Goal: Information Seeking & Learning: Learn about a topic

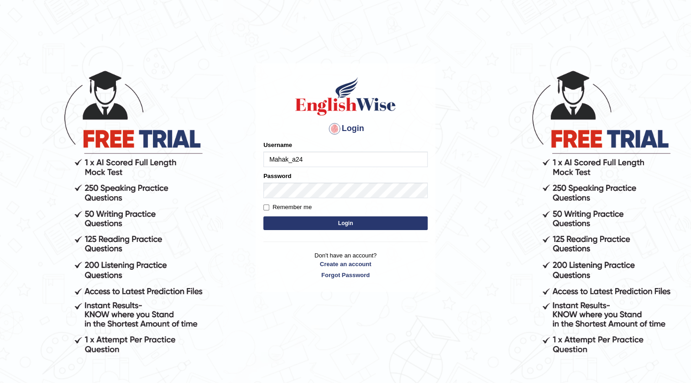
click at [315, 165] on input "Mahak_a24" at bounding box center [345, 159] width 164 height 16
type input "M"
type input "priyanka94"
click at [309, 229] on button "Login" at bounding box center [345, 223] width 164 height 14
click at [312, 224] on button "Login" at bounding box center [345, 223] width 164 height 14
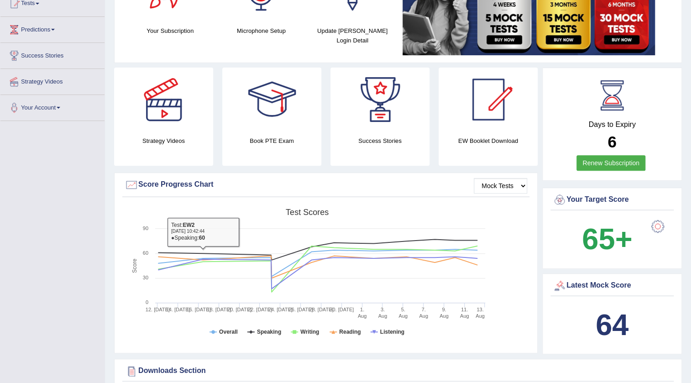
scroll to position [41, 0]
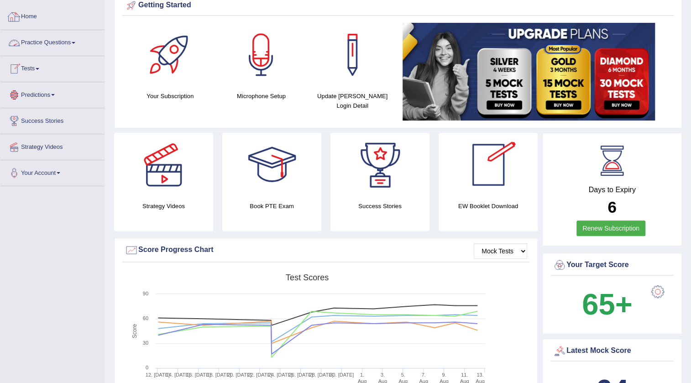
click at [31, 17] on link "Home" at bounding box center [52, 15] width 104 height 23
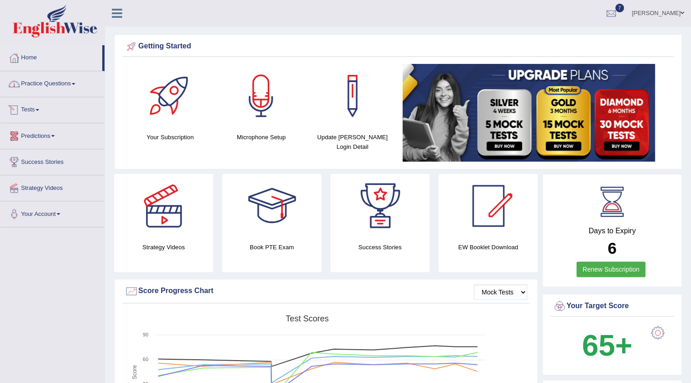
click at [51, 87] on link "Practice Questions" at bounding box center [52, 82] width 104 height 23
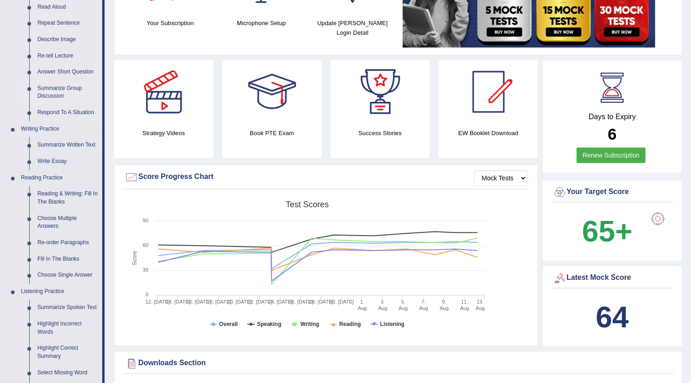
scroll to position [124, 0]
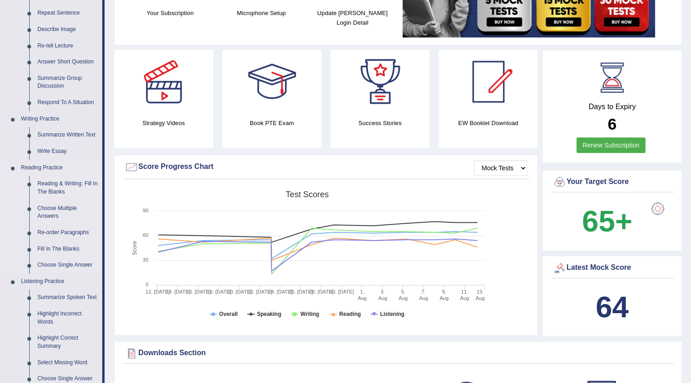
click at [67, 183] on link "Reading & Writing: Fill In The Blanks" at bounding box center [67, 188] width 69 height 24
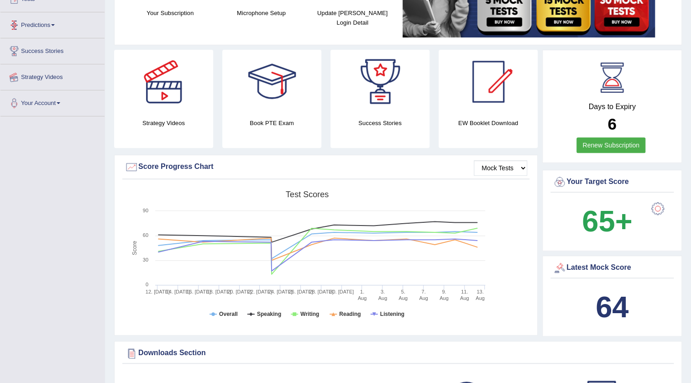
scroll to position [151, 0]
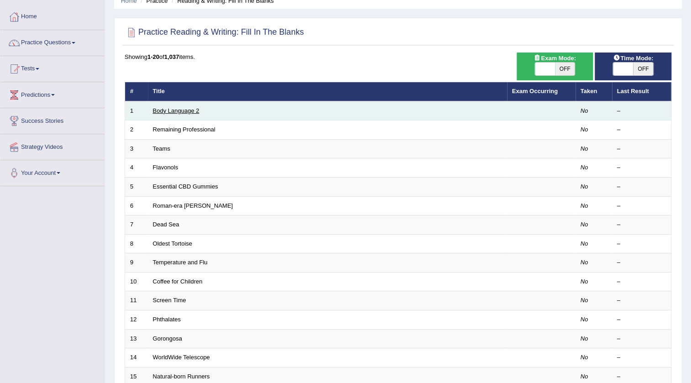
click at [177, 108] on link "Body Language 2" at bounding box center [176, 110] width 47 height 7
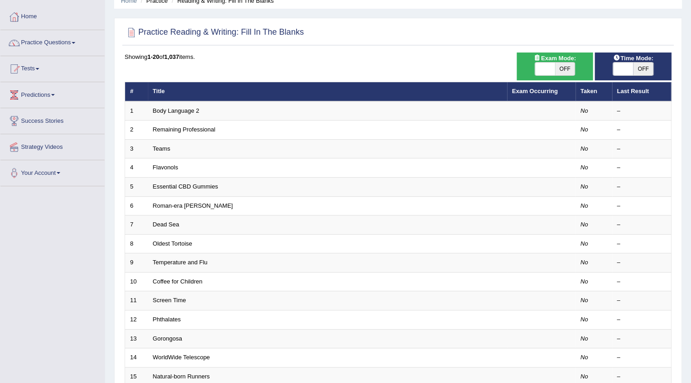
drag, startPoint x: 570, startPoint y: 68, endPoint x: 559, endPoint y: 66, distance: 11.5
click at [564, 66] on span "OFF" at bounding box center [565, 68] width 20 height 13
checkbox input "true"
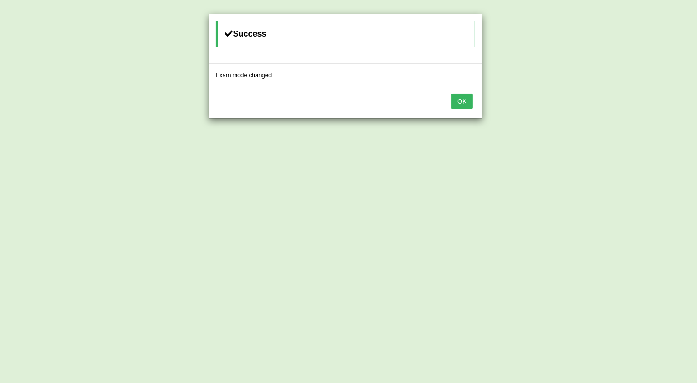
click at [455, 98] on button "OK" at bounding box center [461, 102] width 21 height 16
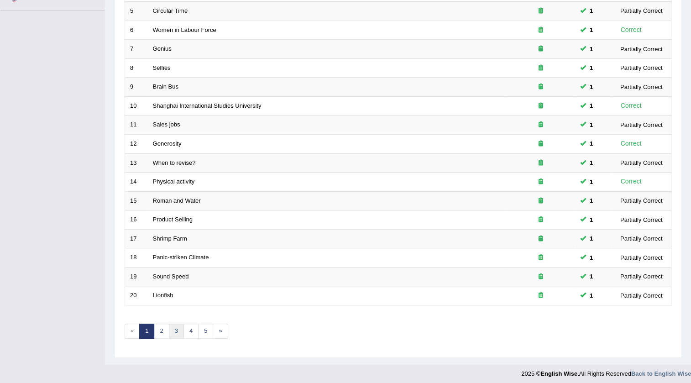
click at [175, 330] on link "3" at bounding box center [176, 330] width 15 height 15
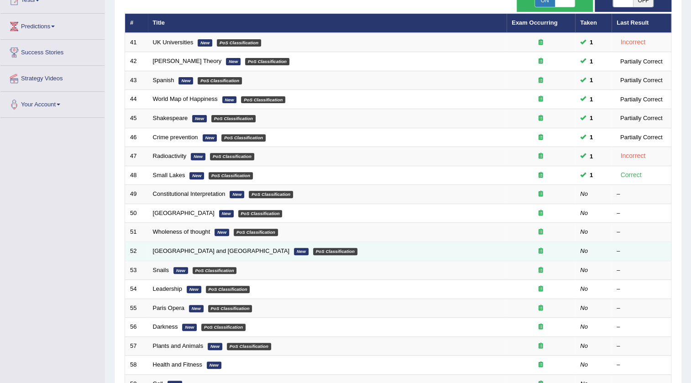
scroll to position [124, 0]
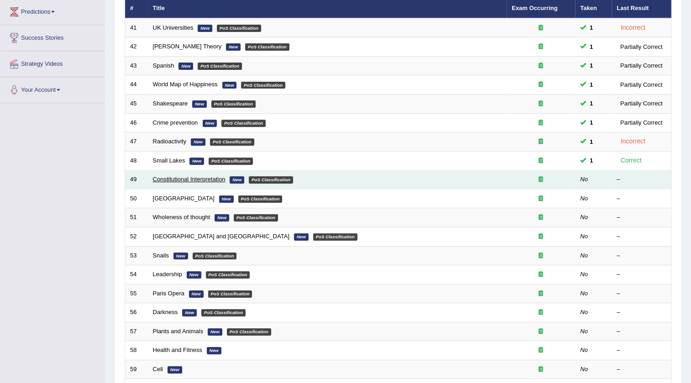
click at [180, 176] on link "Constitutional Interpretation" at bounding box center [189, 179] width 73 height 7
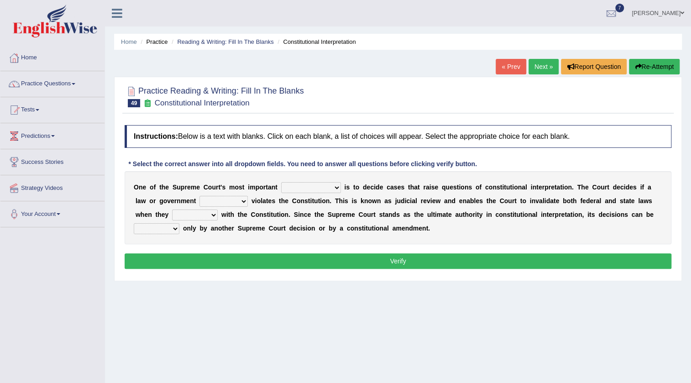
click at [335, 190] on select "legislation purviews permissions responsibilities" at bounding box center [311, 187] width 60 height 11
click at [332, 183] on select "legislation purviews permissions responsibilities" at bounding box center [311, 187] width 60 height 11
click at [330, 187] on select "legislation purviews permissions responsibilities" at bounding box center [311, 187] width 60 height 11
click at [326, 186] on select "legislation purviews permissions responsibilities" at bounding box center [311, 187] width 60 height 11
click at [587, 229] on div "O n e o f t h e S u p r e m e C o u r t ' s m o s t i m p o r t a n t legislati…" at bounding box center [398, 207] width 546 height 73
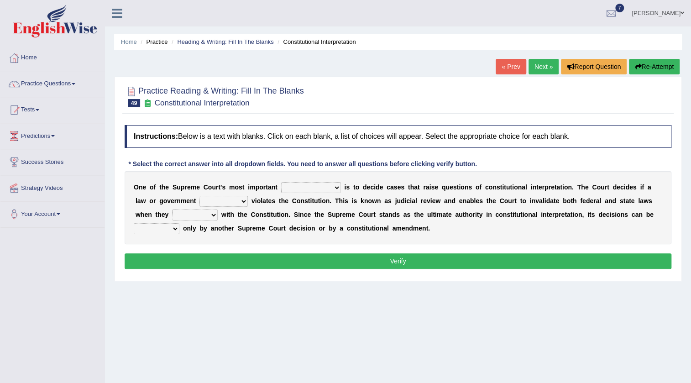
click at [239, 201] on select "auction action approach speculation" at bounding box center [223, 201] width 48 height 11
click at [316, 217] on div "O n e o f t h e S u p r e m e C o u r t ' s m o s t i m p o r t a n t legislati…" at bounding box center [398, 207] width 546 height 73
click at [208, 218] on select "tally conflict accord overlap" at bounding box center [195, 214] width 46 height 11
click at [270, 226] on b "C" at bounding box center [270, 227] width 5 height 7
click at [338, 191] on select "legislation purviews permissions responsibilities" at bounding box center [311, 187] width 60 height 11
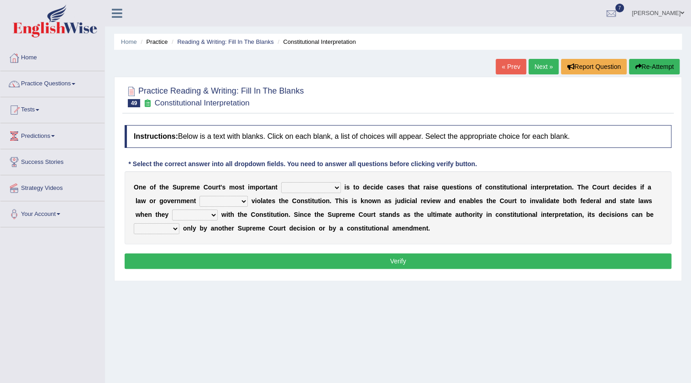
select select "legislation"
click at [281, 182] on select "legislation purviews permissions responsibilities" at bounding box center [311, 187] width 60 height 11
click at [239, 200] on select "auction action approach speculation" at bounding box center [223, 201] width 48 height 11
click at [385, 233] on div "O n e o f t h e S u p r e m e C o u r t ' s m o s t i m p o r t a n t legislati…" at bounding box center [398, 207] width 546 height 73
click at [245, 201] on select "auction action approach speculation" at bounding box center [223, 201] width 48 height 11
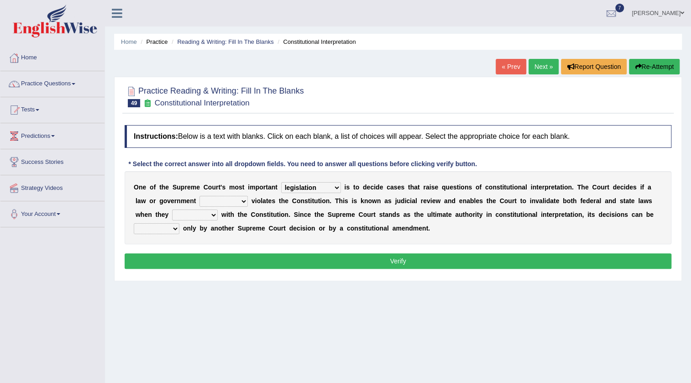
click at [523, 226] on div "O n e o f t h e S u p r e m e C o u r t ' s m o s t i m p o r t a n t legislati…" at bounding box center [398, 207] width 546 height 73
click at [208, 215] on select "tally conflict accord overlap" at bounding box center [195, 214] width 46 height 11
select select "tally"
click at [172, 209] on select "tally conflict accord overlap" at bounding box center [195, 214] width 46 height 11
click at [161, 229] on select "charged changed followed altered" at bounding box center [157, 228] width 46 height 11
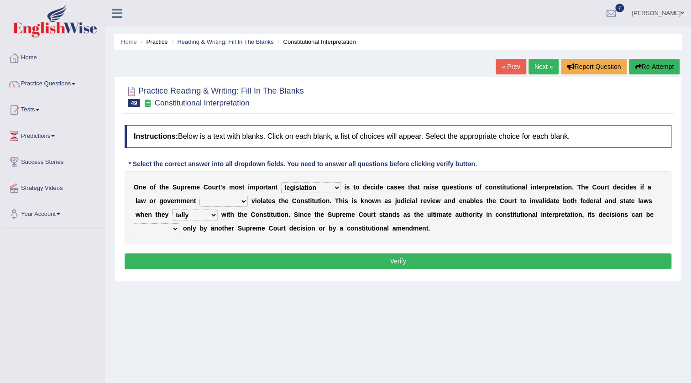
select select "followed"
click at [134, 223] on select "charged changed followed altered" at bounding box center [157, 228] width 46 height 11
click at [235, 201] on select "auction action approach speculation" at bounding box center [223, 201] width 48 height 11
select select "action"
click at [199, 196] on select "auction action approach speculation" at bounding box center [223, 201] width 48 height 11
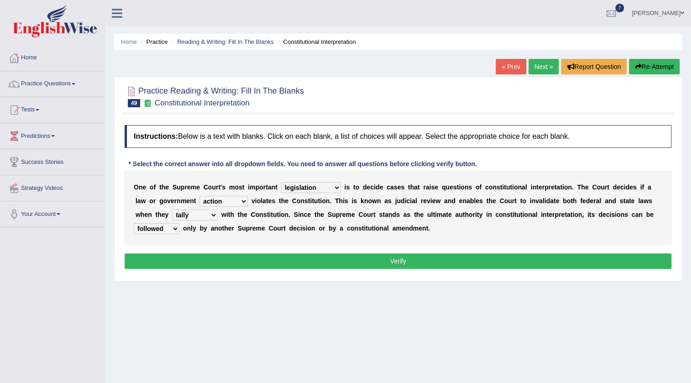
click at [222, 261] on button "Verify" at bounding box center [398, 261] width 546 height 16
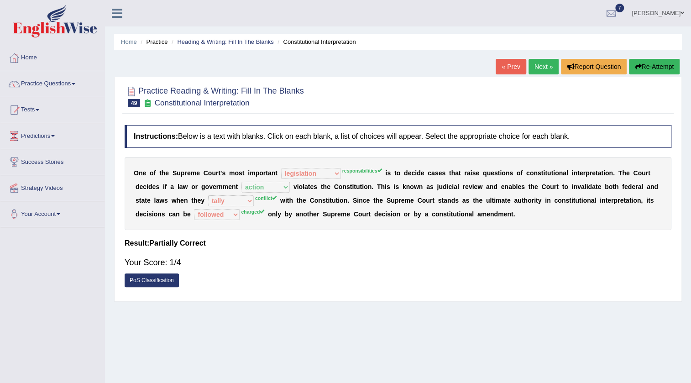
click at [531, 62] on link "Next »" at bounding box center [543, 67] width 30 height 16
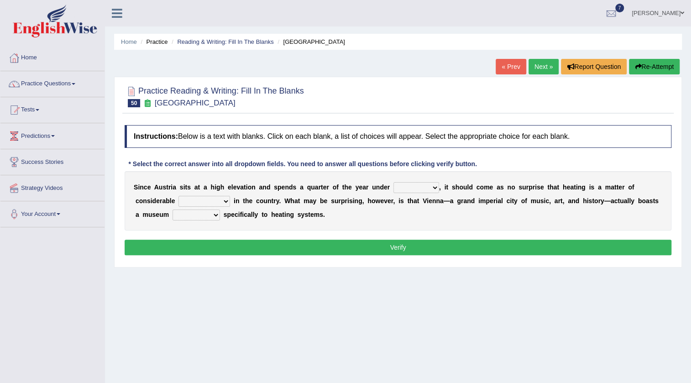
click at [427, 186] on select "rain wind typhoon snow" at bounding box center [416, 187] width 46 height 11
select select "rain"
click at [393, 182] on select "rain wind typhoon snow" at bounding box center [416, 187] width 46 height 11
click at [212, 199] on select "leakage importance memory convenience" at bounding box center [204, 201] width 52 height 11
select select "importance"
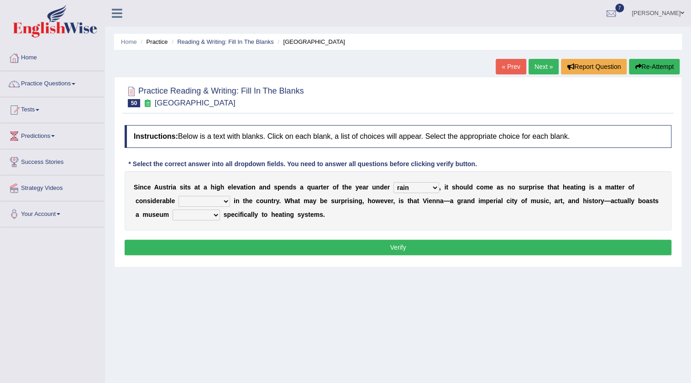
click at [178, 196] on select "leakage importance memory convenience" at bounding box center [204, 201] width 52 height 11
click at [214, 215] on select "repellent dictated dedicated determined" at bounding box center [195, 214] width 47 height 11
click at [172, 209] on select "repellent dictated dedicated determined" at bounding box center [195, 214] width 47 height 11
click at [193, 209] on select "repellent dictated dedicated determined" at bounding box center [195, 214] width 47 height 11
select select "repellent"
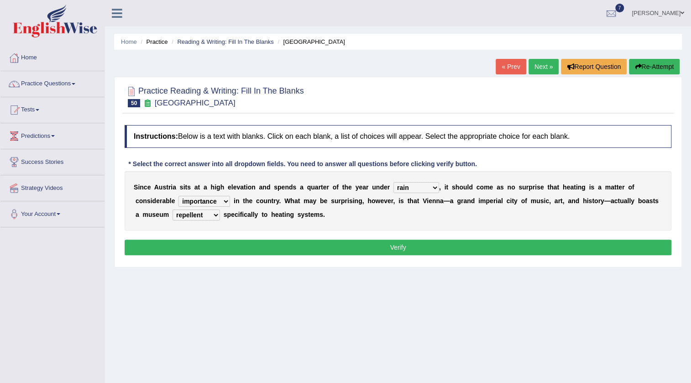
click at [172, 209] on select "repellent dictated dedicated determined" at bounding box center [195, 214] width 47 height 11
click at [410, 187] on select "rain wind typhoon snow" at bounding box center [416, 187] width 46 height 11
click at [393, 182] on select "rain wind typhoon snow" at bounding box center [416, 187] width 46 height 11
click at [339, 246] on button "Verify" at bounding box center [398, 247] width 546 height 16
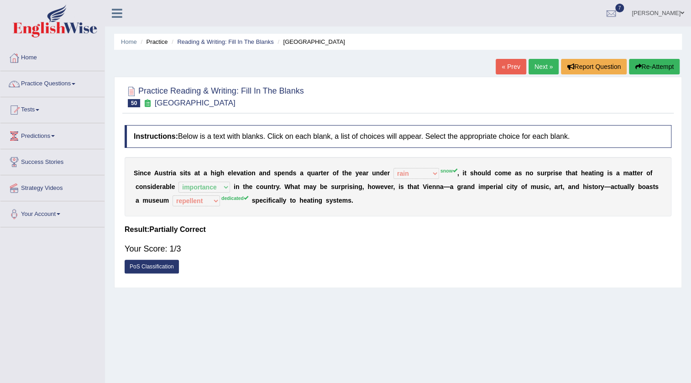
click at [540, 68] on link "Next »" at bounding box center [543, 67] width 30 height 16
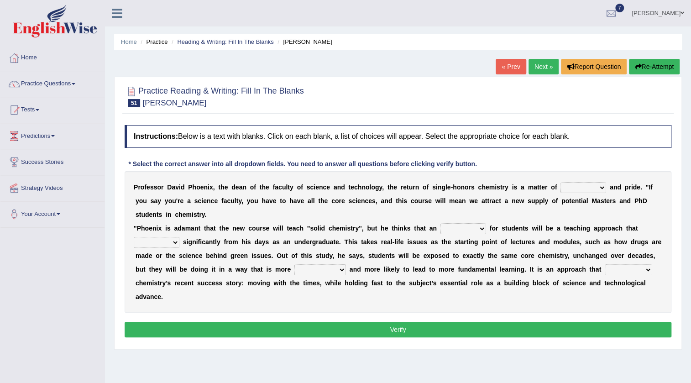
click at [595, 187] on select "credibility ability sensibility member" at bounding box center [583, 187] width 46 height 11
select select "credibility"
click at [560, 182] on select "credibility ability sensibility member" at bounding box center [583, 187] width 46 height 11
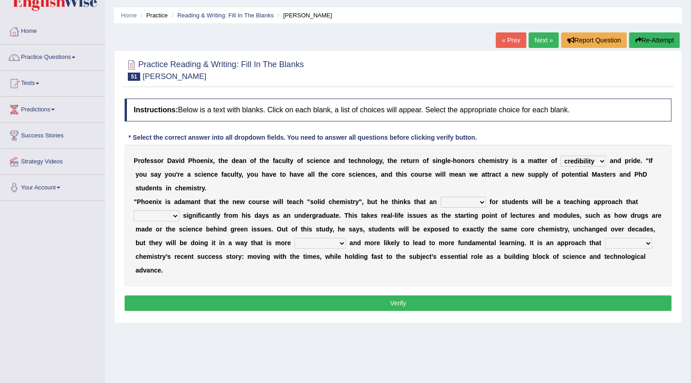
scroll to position [41, 0]
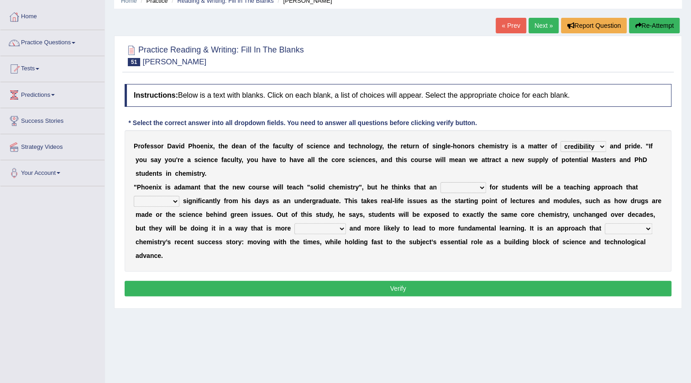
click at [481, 187] on select "attention attribute attraction attendant" at bounding box center [463, 187] width 46 height 11
click at [158, 201] on select "creates differs forms makes" at bounding box center [157, 201] width 46 height 11
click at [463, 186] on select "attention attribute attraction attendant" at bounding box center [463, 187] width 46 height 11
select select "attribute"
click at [440, 182] on select "attention attribute attraction attendant" at bounding box center [463, 187] width 46 height 11
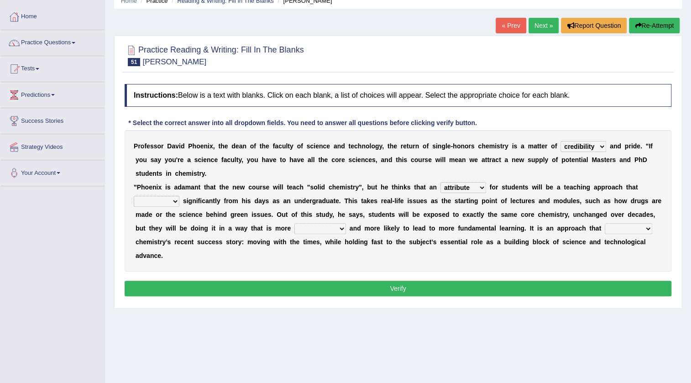
click at [170, 202] on select "creates differs forms makes" at bounding box center [157, 201] width 46 height 11
click at [394, 256] on div "P r o f e s s o r D a v i d P h o e n i x , t h e d e a n o f t h e f a c u l t…" at bounding box center [398, 200] width 546 height 141
click at [164, 198] on select "creates differs forms makes" at bounding box center [157, 201] width 46 height 11
select select "differs"
click at [134, 196] on select "creates differs forms makes" at bounding box center [157, 201] width 46 height 11
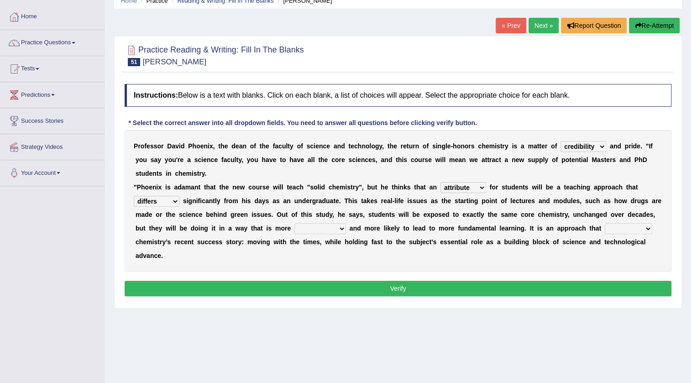
click at [335, 228] on select "encouraging involving touching engaging" at bounding box center [320, 228] width 52 height 11
select select "encouraging"
click at [294, 223] on select "encouraging involving touching engaging" at bounding box center [320, 228] width 52 height 11
click at [328, 231] on select "encouraging involving touching engaging" at bounding box center [320, 228] width 52 height 11
click at [487, 260] on div "P r o f e s s o r D a v i d P h o e n i x , t h e d e a n o f t h e f a c u l t…" at bounding box center [398, 200] width 546 height 141
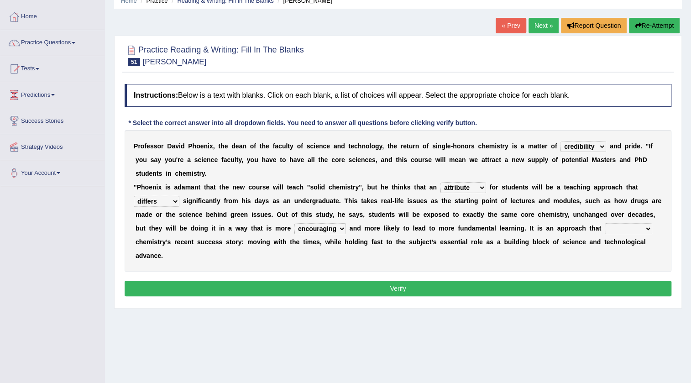
click at [632, 228] on select "realized symbolizes contains acquires" at bounding box center [627, 228] width 47 height 11
select select "contains"
click at [604, 223] on select "realized symbolizes contains acquires" at bounding box center [627, 228] width 47 height 11
click at [382, 287] on button "Verify" at bounding box center [398, 289] width 546 height 16
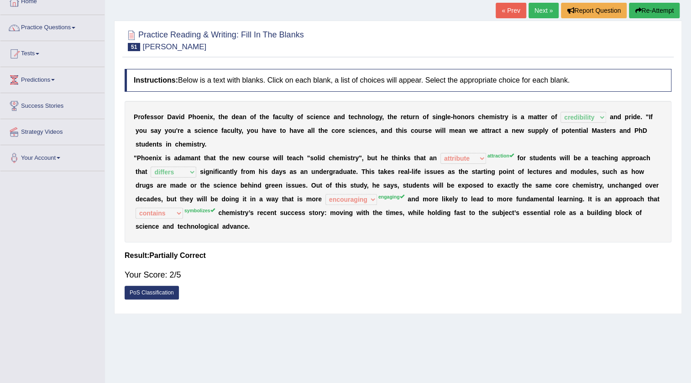
scroll to position [0, 0]
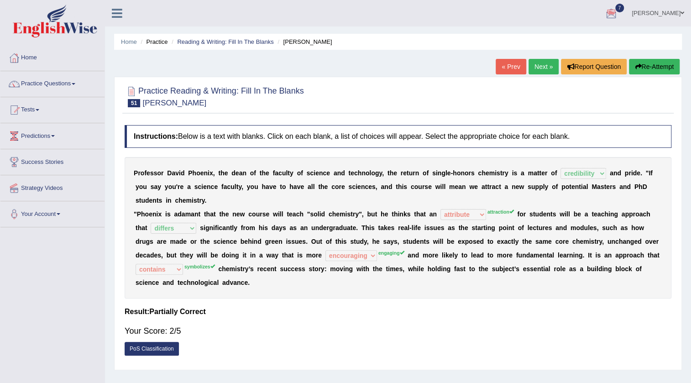
click at [533, 61] on link "Next »" at bounding box center [543, 67] width 30 height 16
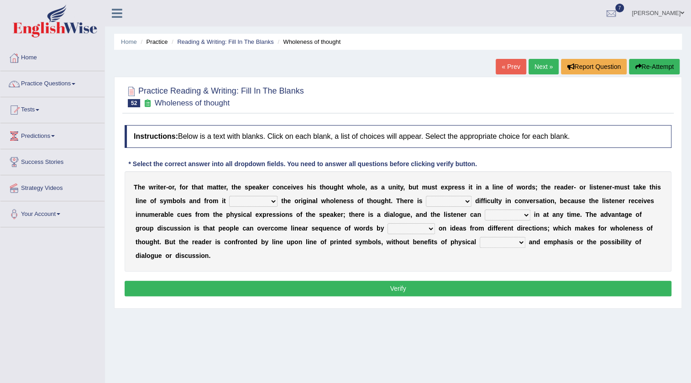
click at [269, 202] on select "respect reduce recover reconstruct" at bounding box center [253, 201] width 48 height 11
click at [229, 196] on select "respect reduce recover reconstruct" at bounding box center [253, 201] width 48 height 11
click at [260, 199] on select "respect reduce recover reconstruct" at bounding box center [253, 201] width 48 height 11
select select "respect"
click at [229, 196] on select "respect reduce recover reconstruct" at bounding box center [253, 201] width 48 height 11
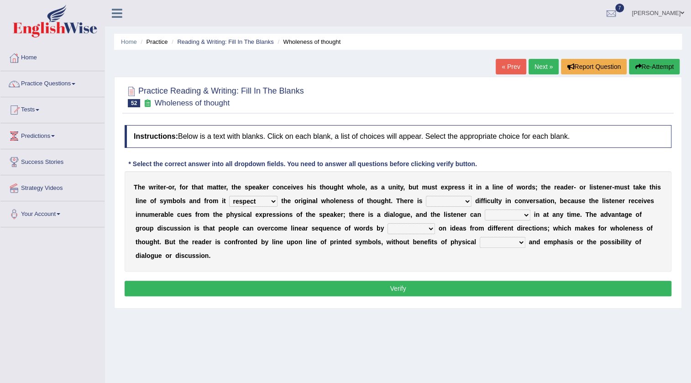
click at [453, 201] on select "little many few no" at bounding box center [449, 201] width 46 height 11
select select "no"
click at [426, 196] on select "little many few no" at bounding box center [449, 201] width 46 height 11
click at [522, 215] on select "get team cut intrude" at bounding box center [507, 214] width 46 height 11
select select "get"
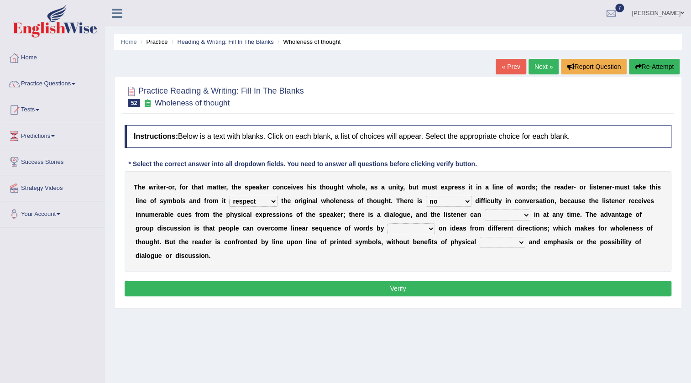
click at [484, 209] on select "get team cut intrude" at bounding box center [507, 214] width 46 height 11
click at [514, 212] on select "get team cut intrude" at bounding box center [507, 214] width 46 height 11
click at [305, 259] on div "T h e w r i t e r - o r , f o r t h a t m a t t e r , t h e s p e a k e r c o n…" at bounding box center [398, 221] width 546 height 100
click at [263, 200] on select "respect reduce recover reconstruct" at bounding box center [253, 201] width 48 height 11
click at [333, 235] on div "T h e w r i t e r - o r , f o r t h a t m a t t e r , t h e s p e a k e r c o n…" at bounding box center [398, 221] width 546 height 100
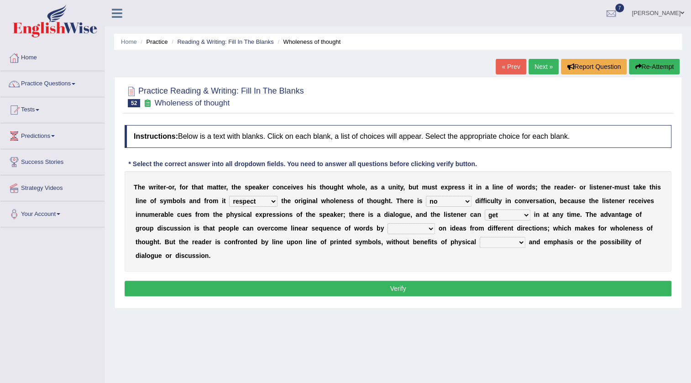
click at [406, 226] on select "converging spending inventing conceiving" at bounding box center [410, 228] width 47 height 11
select select "conceiving"
click at [387, 223] on select "converging spending inventing conceiving" at bounding box center [410, 228] width 47 height 11
click at [516, 240] on select "title tone tune tomb" at bounding box center [502, 242] width 46 height 11
select select "title"
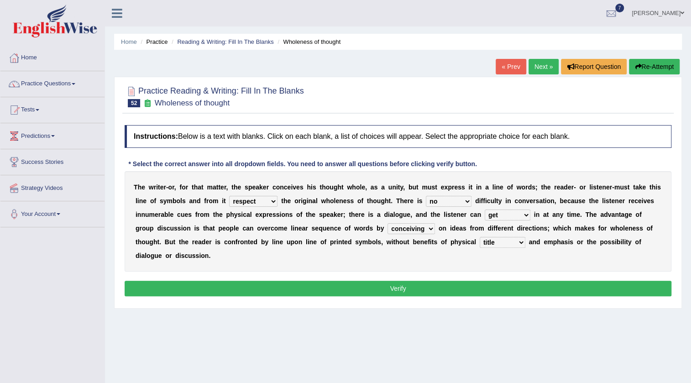
click at [479, 237] on select "title tone tune tomb" at bounding box center [502, 242] width 46 height 11
click at [369, 290] on button "Verify" at bounding box center [398, 289] width 546 height 16
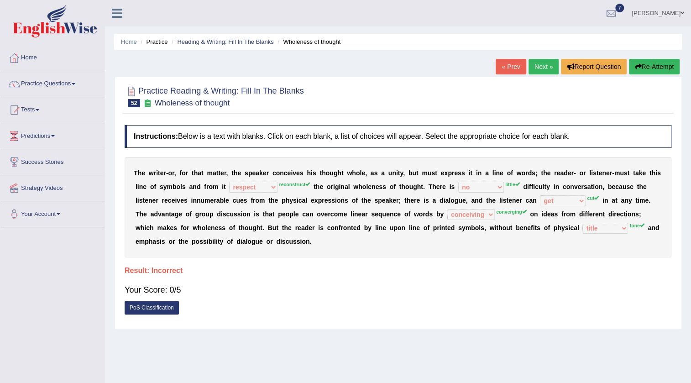
drag, startPoint x: 134, startPoint y: 167, endPoint x: 385, endPoint y: 238, distance: 261.2
click at [396, 254] on div "T h e w r i t e r - o r , f o r t h a t m a t t e r , t h e s p e a k e r c o n…" at bounding box center [398, 207] width 546 height 100
click at [543, 72] on link "Next »" at bounding box center [543, 67] width 30 height 16
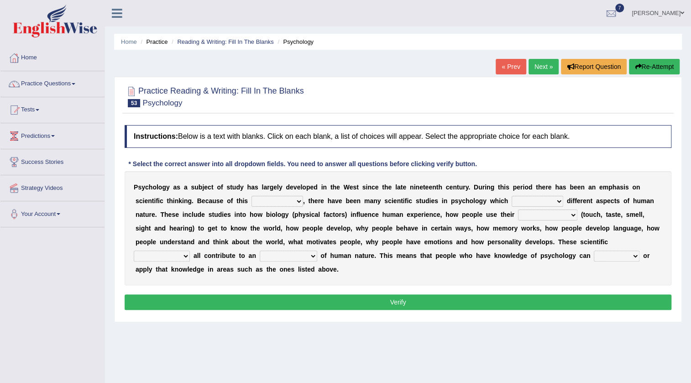
click at [295, 200] on select "emphasizing emphasize emphasized emphasis" at bounding box center [277, 201] width 52 height 11
select select "emphasis"
click at [251, 196] on select "emphasizing emphasize emphasized emphasis" at bounding box center [277, 201] width 52 height 11
click at [291, 201] on select "emphasizing emphasize emphasized emphasis" at bounding box center [277, 201] width 52 height 11
click at [529, 202] on select "demonstrate explore pursuit include" at bounding box center [537, 201] width 52 height 11
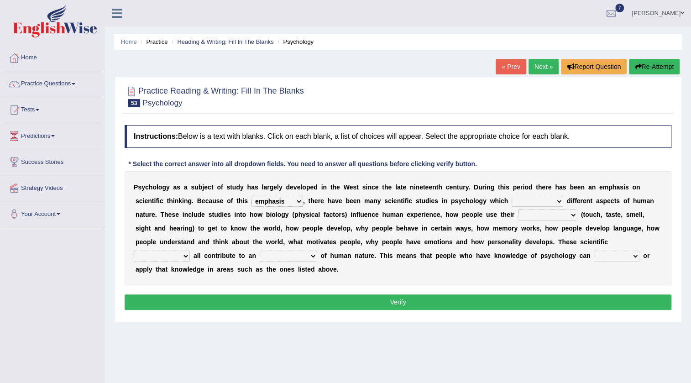
select select "explore"
click at [511, 196] on select "demonstrate explore pursuit include" at bounding box center [537, 201] width 52 height 11
click at [555, 213] on select "feelings consciousness sensing senses" at bounding box center [547, 214] width 59 height 11
select select "senses"
click at [518, 209] on select "feelings consciousness sensing senses" at bounding box center [547, 214] width 59 height 11
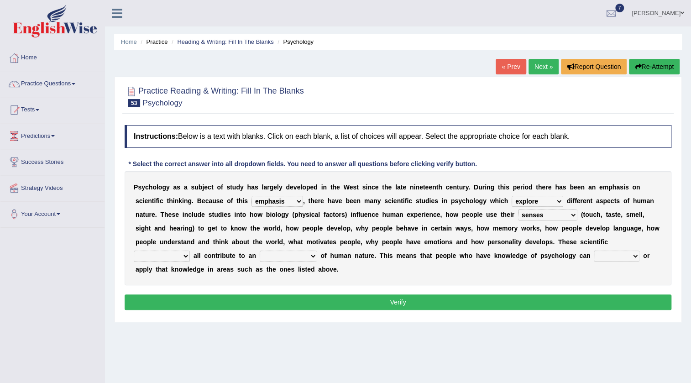
click at [181, 258] on select "investigations results findings inventions" at bounding box center [162, 255] width 56 height 11
select select "investigations"
click at [134, 250] on select "investigations results findings inventions" at bounding box center [162, 255] width 56 height 11
click at [298, 256] on select "estimation understanding appreciation idea" at bounding box center [288, 255] width 57 height 11
select select "understanding"
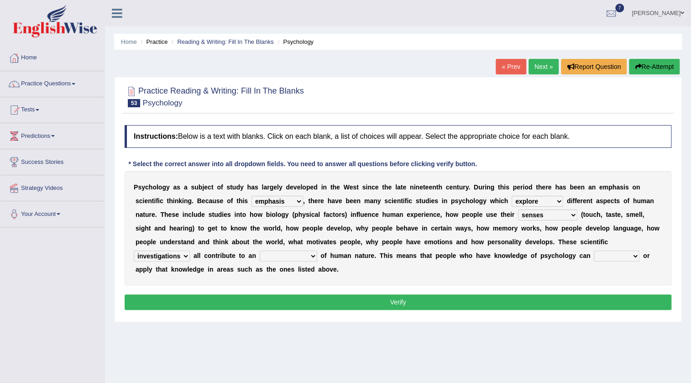
click at [260, 250] on select "estimation understanding appreciation idea" at bounding box center [288, 255] width 57 height 11
click at [303, 256] on select "estimation understanding appreciation idea" at bounding box center [288, 255] width 57 height 11
click at [629, 255] on select "use learn study find" at bounding box center [616, 255] width 46 height 11
select select "find"
click at [593, 250] on select "use learn study find" at bounding box center [616, 255] width 46 height 11
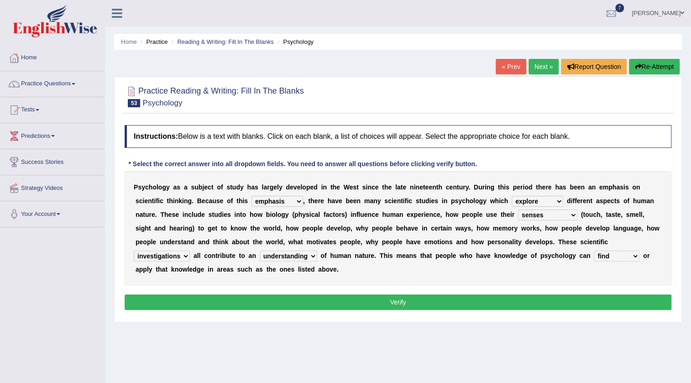
click at [359, 297] on button "Verify" at bounding box center [398, 302] width 546 height 16
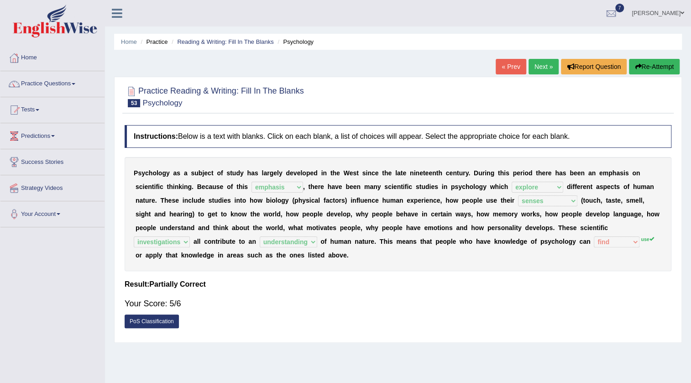
click at [539, 62] on link "Next »" at bounding box center [543, 67] width 30 height 16
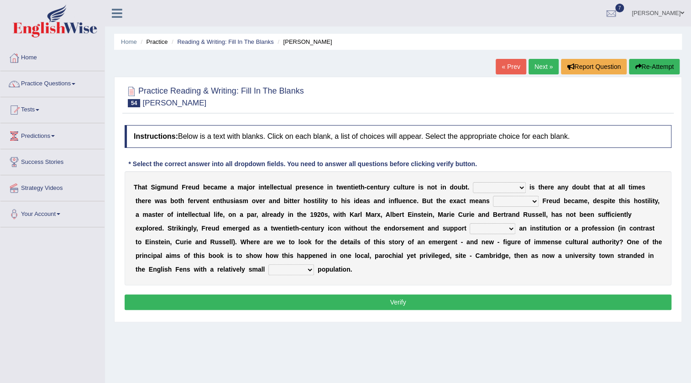
click at [497, 188] on select "Nor Nevertheless Otherwise Yet" at bounding box center [499, 187] width 53 height 11
click at [402, 241] on b "y" at bounding box center [402, 241] width 4 height 7
click at [526, 200] on select "by which by whom to which to whom" at bounding box center [516, 201] width 46 height 11
click at [364, 262] on div "T h a t S i g m u n d F r e u d b e c a m e a m a j o r i n t e l l e c t u a l…" at bounding box center [398, 228] width 546 height 114
click at [526, 201] on select "by which by whom to which to whom" at bounding box center [516, 201] width 46 height 11
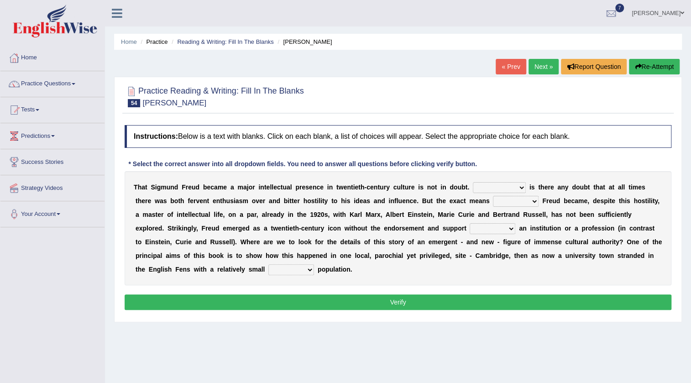
click at [358, 200] on b "d" at bounding box center [357, 200] width 4 height 7
click at [497, 226] on select "with of on in" at bounding box center [492, 228] width 46 height 11
select select "of"
click at [469, 223] on select "with of on in" at bounding box center [492, 228] width 46 height 11
click at [310, 269] on select "fluctuation fluctuated fluctuate fluctuating" at bounding box center [291, 269] width 46 height 11
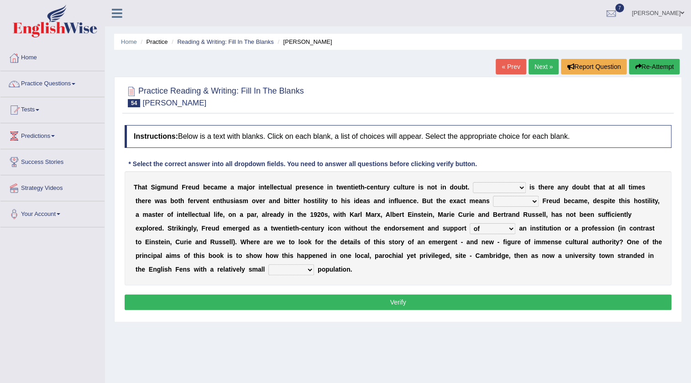
select select "fluctuated"
click at [268, 264] on select "fluctuation fluctuated fluctuate fluctuating" at bounding box center [291, 269] width 46 height 11
click at [518, 204] on select "by which by whom to which to whom" at bounding box center [516, 201] width 46 height 11
select select "to whom"
click at [493, 196] on select "by which by whom to which to whom" at bounding box center [516, 201] width 46 height 11
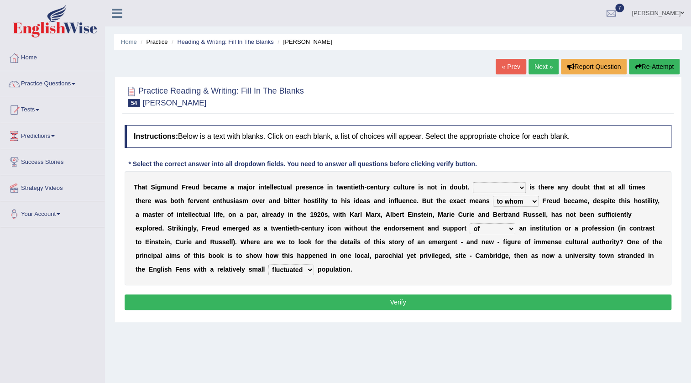
click at [515, 183] on select "Nor Nevertheless Otherwise Yet" at bounding box center [499, 187] width 53 height 11
select select "Nor"
click at [473, 182] on select "Nor Nevertheless Otherwise Yet" at bounding box center [499, 187] width 53 height 11
click at [508, 202] on select "by which by whom to which to whom" at bounding box center [516, 201] width 46 height 11
click at [410, 281] on div "T h a t S i g m u n d F r e u d b e c a m e a m a j o r i n t e l l e c t u a l…" at bounding box center [398, 228] width 546 height 114
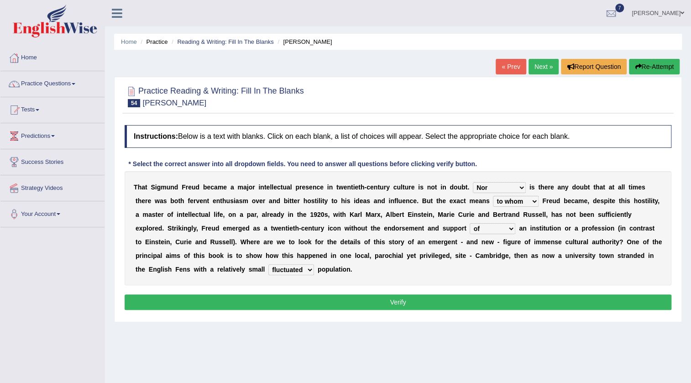
click at [510, 188] on select "Nor Nevertheless Otherwise Yet" at bounding box center [499, 187] width 53 height 11
click at [447, 286] on div "Instructions: Below is a text with blanks. Click on each blank, a list of choic…" at bounding box center [397, 218] width 551 height 197
click at [376, 297] on button "Verify" at bounding box center [398, 302] width 546 height 16
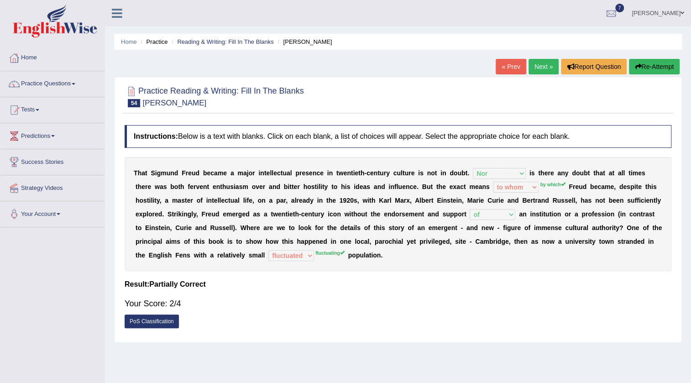
click at [540, 67] on link "Next »" at bounding box center [543, 67] width 30 height 16
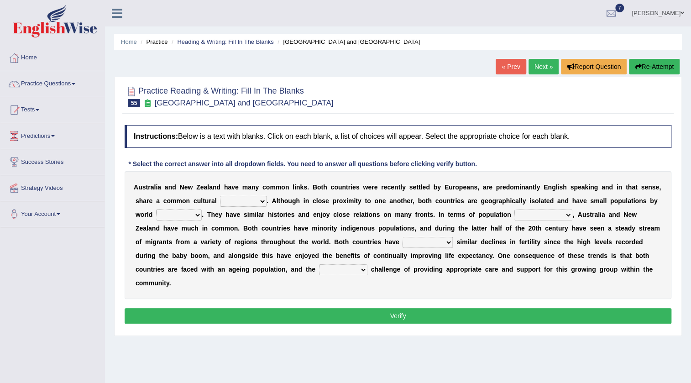
click at [240, 204] on select "heritage history experience heritages" at bounding box center [243, 201] width 47 height 11
select select "experience"
click at [220, 196] on select "heritage history experience heritages" at bounding box center [243, 201] width 47 height 11
click at [247, 203] on select "heritage history experience heritages" at bounding box center [243, 201] width 47 height 11
click at [607, 216] on b at bounding box center [606, 214] width 4 height 7
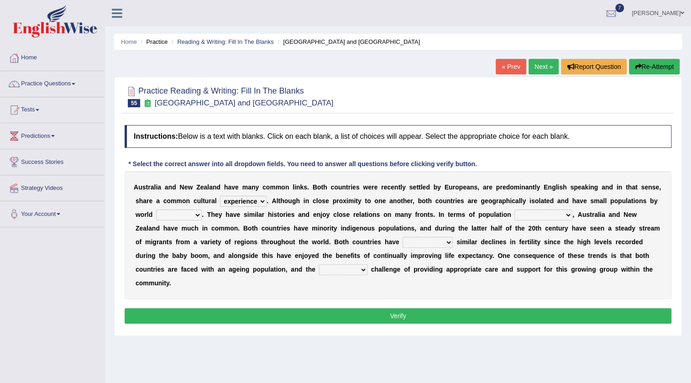
click at [177, 216] on select "standards classes methods subjects" at bounding box center [179, 214] width 46 height 11
select select "standards"
click at [156, 209] on select "standards classes methods subjects" at bounding box center [179, 214] width 46 height 11
click at [253, 202] on select "heritage history experience heritages" at bounding box center [243, 201] width 47 height 11
select select "history"
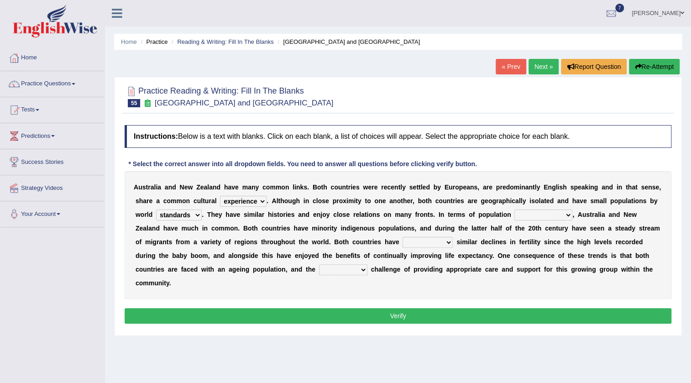
click at [220, 196] on select "heritage history experience heritages" at bounding box center [243, 201] width 47 height 11
click at [553, 212] on select "characteristics features diversity defects" at bounding box center [543, 214] width 58 height 11
select select "characteristics"
click at [514, 209] on select "characteristics features diversity defects" at bounding box center [543, 214] width 58 height 11
click at [442, 241] on select "experienced launched connected reached" at bounding box center [427, 242] width 50 height 11
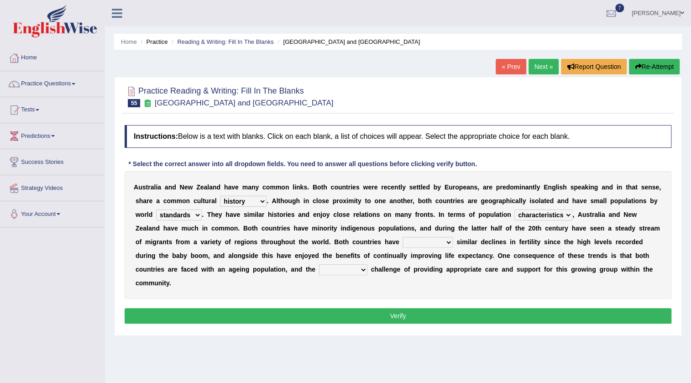
click at [309, 293] on div "A u s t r a l i a a n d N e w Z e a l a n d h a v e m a n y c o m m o n l i n k…" at bounding box center [398, 235] width 546 height 128
click at [437, 243] on select "experienced launched connected reached" at bounding box center [427, 242] width 50 height 11
click at [346, 298] on div "A u s t r a l i a a n d N e w Z e a l a n d h a v e m a n y c o m m o n l i n k…" at bounding box center [398, 235] width 546 height 128
click at [434, 244] on select "experienced launched connected reached" at bounding box center [427, 242] width 50 height 11
select select "experienced"
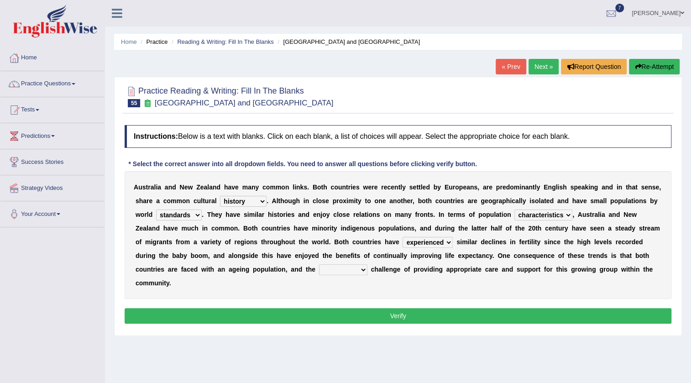
click at [402, 237] on select "experienced launched connected reached" at bounding box center [427, 242] width 50 height 11
click at [364, 267] on select "associated association past coming" at bounding box center [343, 269] width 48 height 11
select select "coming"
click at [319, 264] on select "associated association past coming" at bounding box center [343, 269] width 48 height 11
click at [357, 317] on button "Verify" at bounding box center [398, 316] width 546 height 16
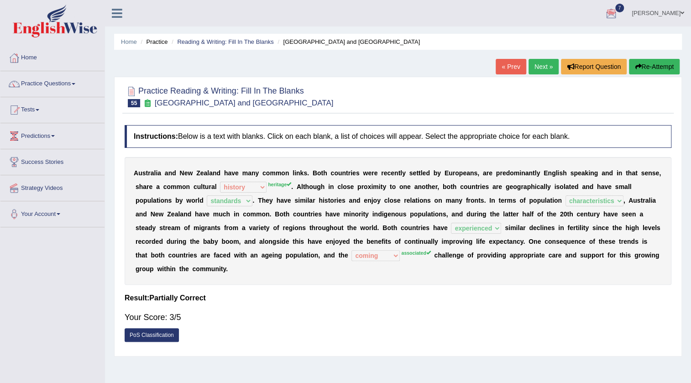
click at [535, 62] on link "Next »" at bounding box center [543, 67] width 30 height 16
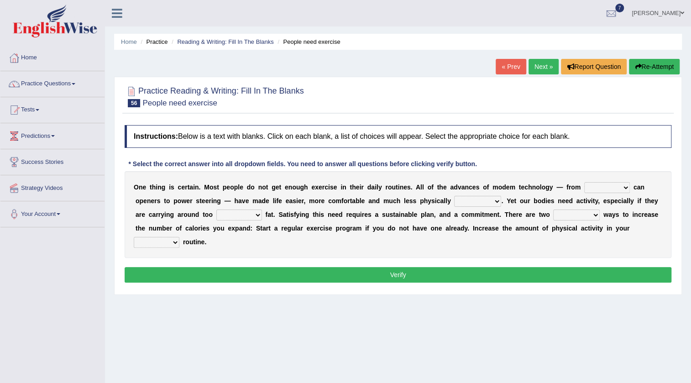
click at [609, 187] on select "electric electrical electronic electricity" at bounding box center [607, 187] width 46 height 11
click at [484, 200] on select "demanding need pushing supplying" at bounding box center [477, 201] width 47 height 11
select select "need"
click at [454, 196] on select "demanding need pushing supplying" at bounding box center [477, 201] width 47 height 11
click at [254, 215] on select "much many few several" at bounding box center [239, 214] width 46 height 11
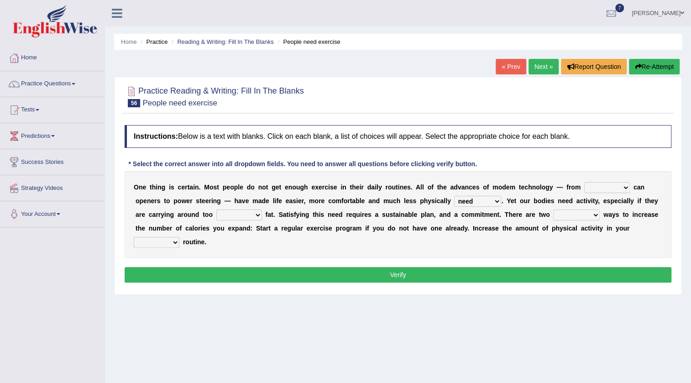
select select "much"
click at [216, 209] on select "much many few several" at bounding box center [239, 214] width 46 height 11
click at [592, 212] on select "main large odd substantial" at bounding box center [576, 214] width 47 height 11
select select "main"
click at [553, 209] on select "main large odd substantial" at bounding box center [576, 214] width 47 height 11
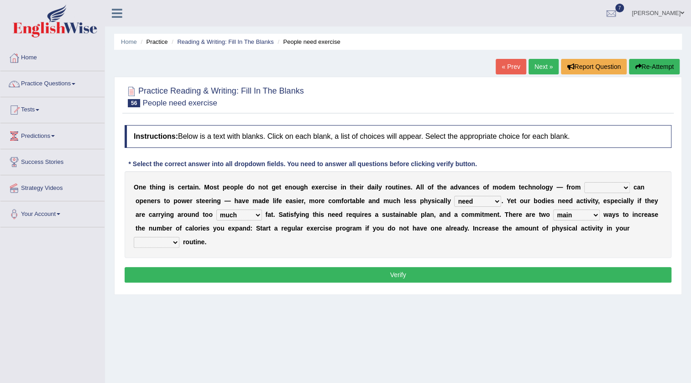
click at [168, 245] on select "daily usual common simple" at bounding box center [157, 242] width 46 height 11
select select "daily"
click at [134, 237] on select "daily usual common simple" at bounding box center [157, 242] width 46 height 11
click at [615, 191] on select "electric electrical electronic electricity" at bounding box center [607, 187] width 46 height 11
select select "electric"
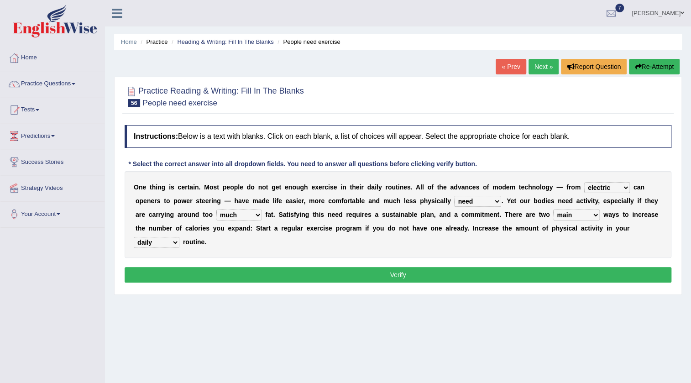
click at [584, 182] on select "electric electrical electronic electricity" at bounding box center [607, 187] width 46 height 11
click at [333, 275] on button "Verify" at bounding box center [398, 275] width 546 height 16
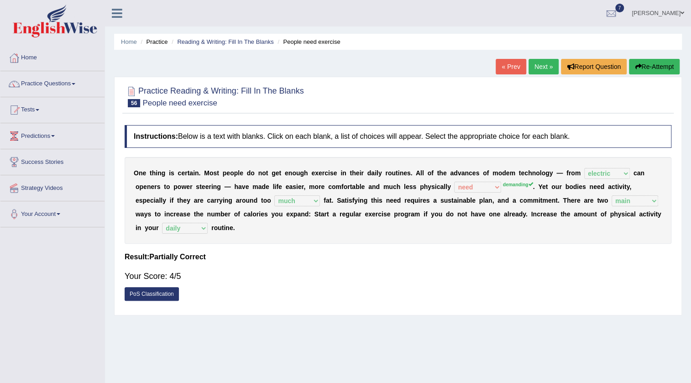
click at [535, 62] on link "Next »" at bounding box center [543, 67] width 30 height 16
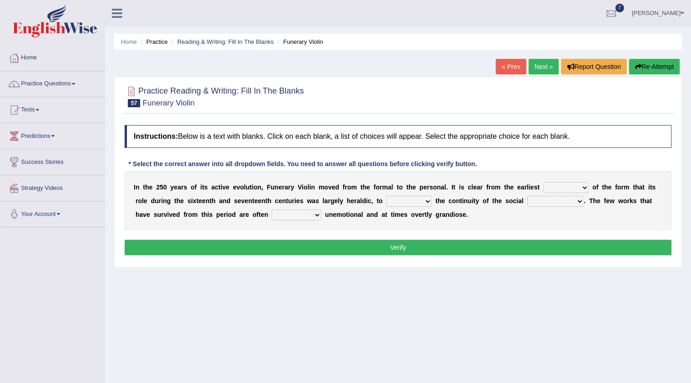
click at [581, 186] on select "accounts recall memory count" at bounding box center [566, 187] width 46 height 11
select select "recall"
click at [543, 182] on select "accounts recall memory count" at bounding box center [566, 187] width 46 height 11
click at [424, 199] on select "exemplify simplify specify modify" at bounding box center [409, 201] width 46 height 11
select select "specify"
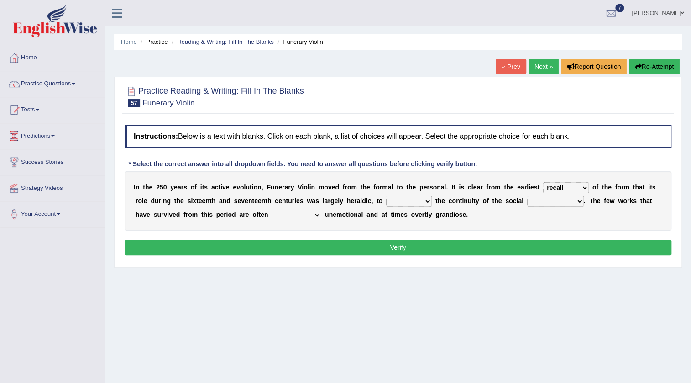
click at [386, 196] on select "exemplify simplify specify modify" at bounding box center [409, 201] width 46 height 11
click at [564, 199] on select "infrastructure structure discrimination frustration" at bounding box center [555, 201] width 57 height 11
select select "structure"
click at [527, 196] on select "infrastructure structure discrimination frustration" at bounding box center [555, 201] width 57 height 11
click at [315, 213] on select "surprisingly expectedly regularly normally" at bounding box center [296, 214] width 50 height 11
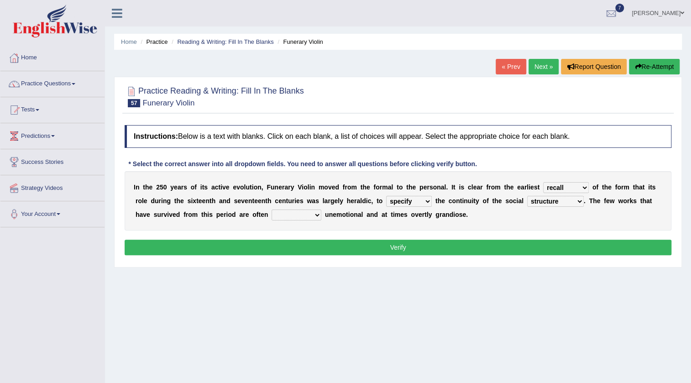
select select "normally"
click at [271, 209] on select "surprisingly expectedly regularly normally" at bounding box center [296, 214] width 50 height 11
click at [391, 250] on button "Verify" at bounding box center [398, 247] width 546 height 16
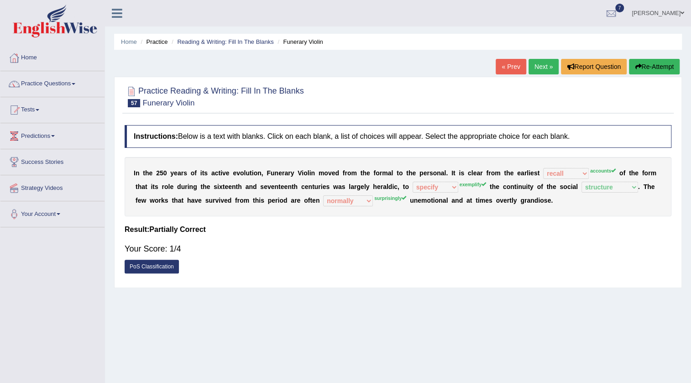
click at [533, 63] on link "Next »" at bounding box center [543, 67] width 30 height 16
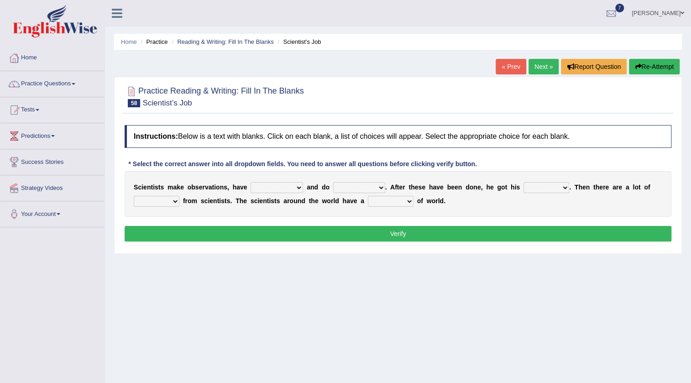
click at [283, 187] on select "hypotheses assumptions thinking principles" at bounding box center [276, 187] width 52 height 11
click at [374, 188] on select "experiments assignments thesis essays" at bounding box center [359, 187] width 52 height 11
click at [283, 187] on select "hypotheses assumptions thinking principles" at bounding box center [276, 187] width 52 height 11
click at [324, 210] on div "S c i e n t i s t s m a k e o b s e r v a t i o n s , h a v e hypotheses assump…" at bounding box center [398, 194] width 546 height 46
click at [556, 188] on select "figures numbers proofs results" at bounding box center [546, 187] width 46 height 11
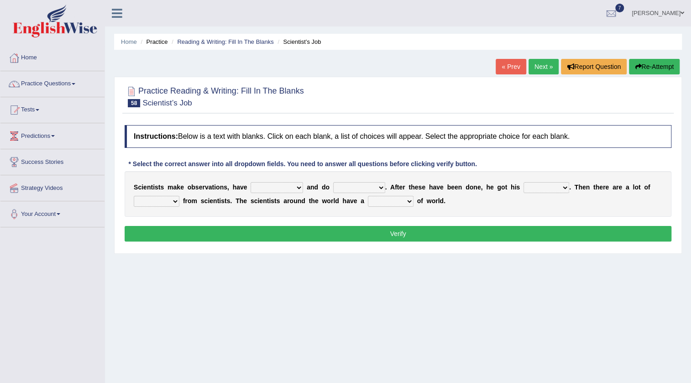
select select "results"
click at [523, 182] on select "figures numbers proofs results" at bounding box center [546, 187] width 46 height 11
click at [165, 203] on select "statistics data static figure" at bounding box center [157, 201] width 46 height 11
select select "data"
click at [134, 196] on select "statistics data static figure" at bounding box center [157, 201] width 46 height 11
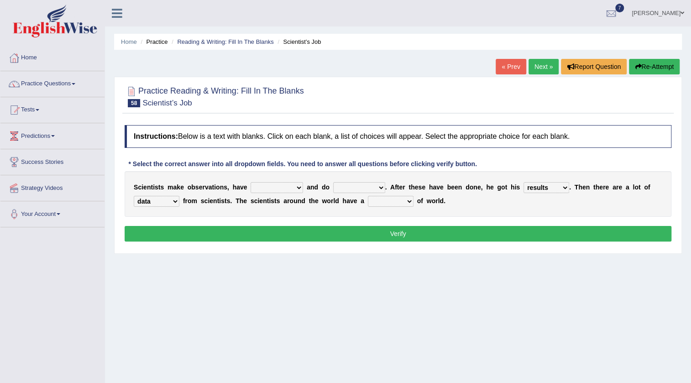
click at [411, 201] on select "view look picture idea" at bounding box center [391, 201] width 46 height 11
select select "look"
click at [368, 196] on select "view look picture idea" at bounding box center [391, 201] width 46 height 11
click at [256, 187] on select "hypotheses assumptions thinking principles" at bounding box center [276, 187] width 52 height 11
click at [250, 182] on select "hypotheses assumptions thinking principles" at bounding box center [276, 187] width 52 height 11
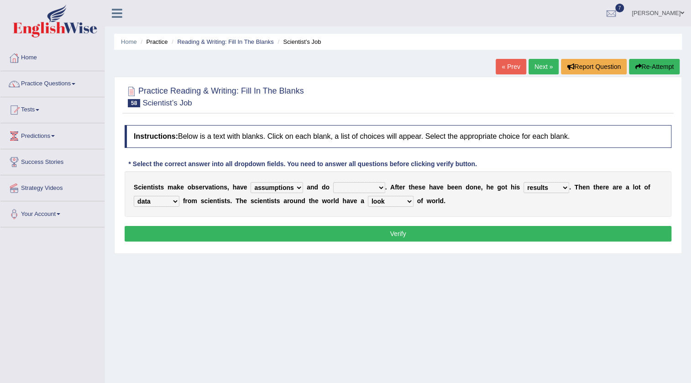
click at [355, 187] on select "experiments assignments thesis essays" at bounding box center [359, 187] width 52 height 11
click at [281, 188] on select "hypotheses assumptions thinking principles" at bounding box center [276, 187] width 52 height 11
select select "hypotheses"
click at [250, 182] on select "hypotheses assumptions thinking principles" at bounding box center [276, 187] width 52 height 11
click at [371, 188] on select "experiments assignments thesis essays" at bounding box center [359, 187] width 52 height 11
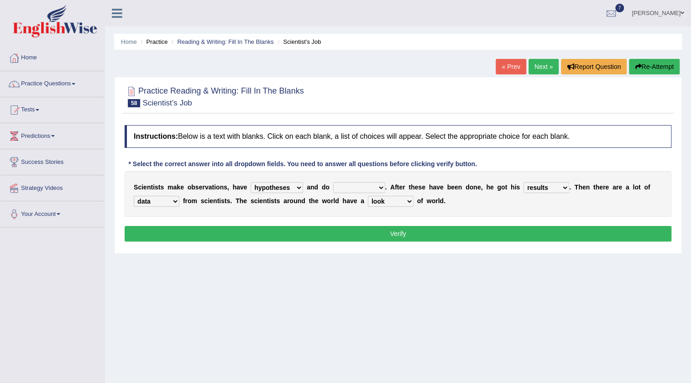
select select "experiments"
click at [333, 182] on select "experiments assignments thesis essays" at bounding box center [359, 187] width 52 height 11
click at [362, 188] on select "experiments assignments thesis essays" at bounding box center [359, 187] width 52 height 11
click at [437, 233] on button "Verify" at bounding box center [398, 234] width 546 height 16
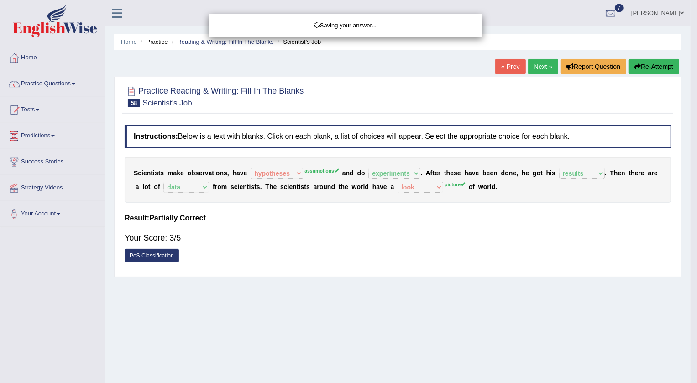
click at [437, 233] on div "Saving your answer..." at bounding box center [348, 191] width 697 height 383
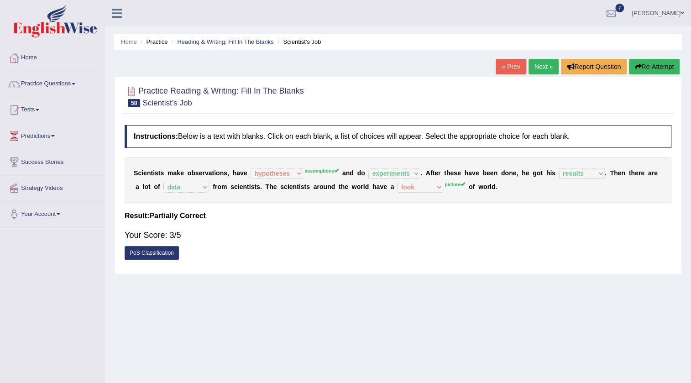
click at [540, 64] on link "Next »" at bounding box center [543, 67] width 30 height 16
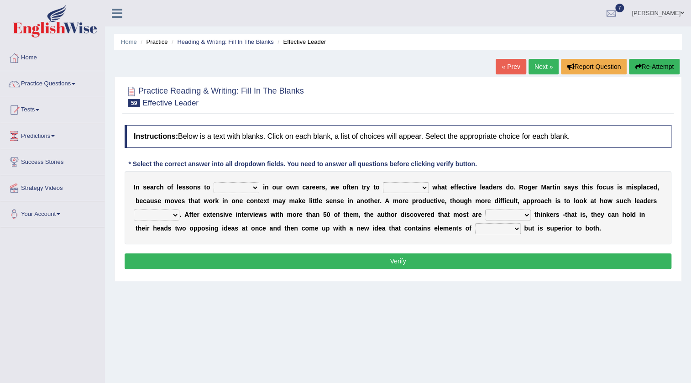
click at [229, 188] on select "request appeal apply solicit" at bounding box center [236, 187] width 46 height 11
select select "apply"
click at [213, 182] on select "request appeal apply solicit" at bounding box center [236, 187] width 46 height 11
click at [422, 187] on select "purge conspire ferret emulate" at bounding box center [406, 187] width 46 height 11
click at [246, 184] on select "request appeal apply solicit" at bounding box center [236, 187] width 46 height 11
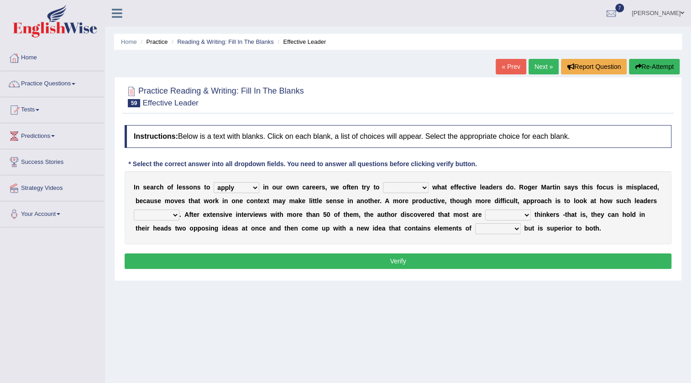
click at [419, 190] on select "purge conspire ferret emulate" at bounding box center [406, 187] width 46 height 11
select select "conspire"
click at [383, 182] on select "purge conspire ferret emulate" at bounding box center [406, 187] width 46 height 11
click at [173, 210] on select "opinion think view feel" at bounding box center [157, 214] width 46 height 11
select select "opinion"
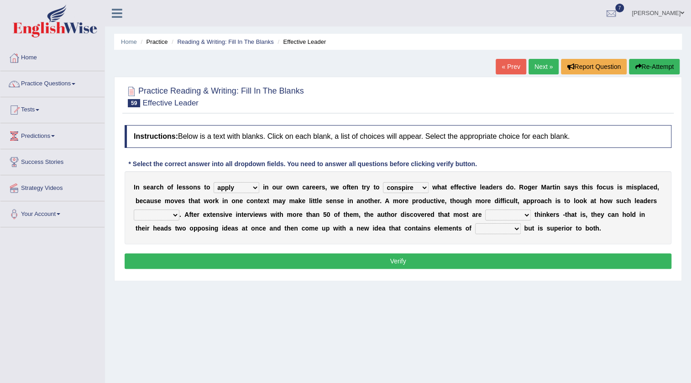
click at [134, 209] on select "opinion think view feel" at bounding box center [157, 214] width 46 height 11
click at [517, 212] on select "integrative leagued affiliated combined" at bounding box center [508, 214] width 46 height 11
select select "combined"
click at [485, 209] on select "integrative leagued affiliated combined" at bounding box center [508, 214] width 46 height 11
click at [502, 228] on select "which all each every" at bounding box center [498, 228] width 46 height 11
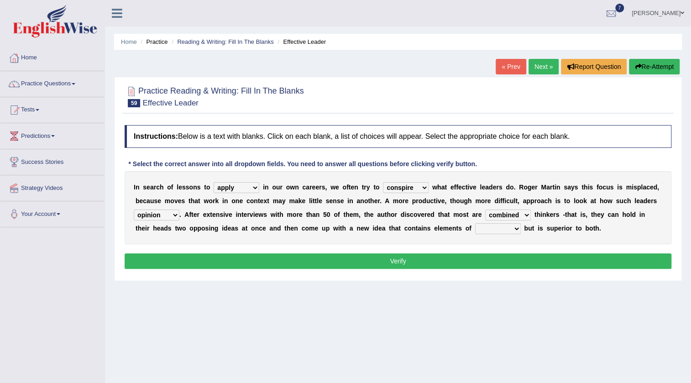
select select "each"
click at [475, 223] on select "which all each every" at bounding box center [498, 228] width 46 height 11
click at [392, 265] on button "Verify" at bounding box center [398, 261] width 546 height 16
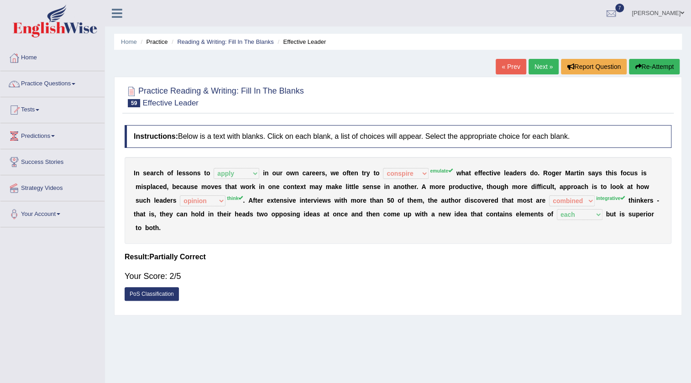
click at [529, 65] on link "Next »" at bounding box center [543, 67] width 30 height 16
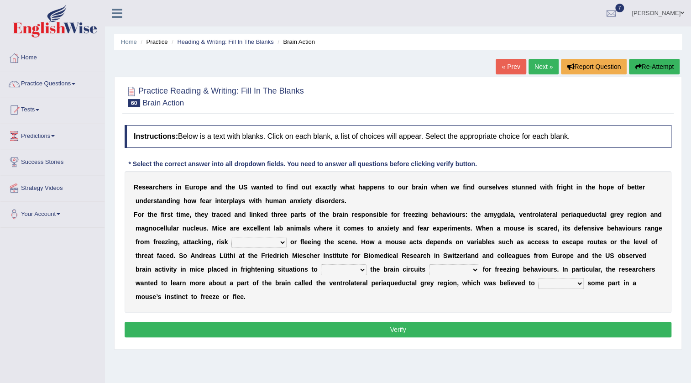
click at [284, 243] on select "assessment judgement determination evaluation" at bounding box center [258, 242] width 55 height 11
select select "evaluation"
click at [231, 237] on select "assessment judgement determination evaluation" at bounding box center [258, 242] width 55 height 11
click at [359, 268] on select "find detect trace discover" at bounding box center [344, 269] width 46 height 11
select select "find"
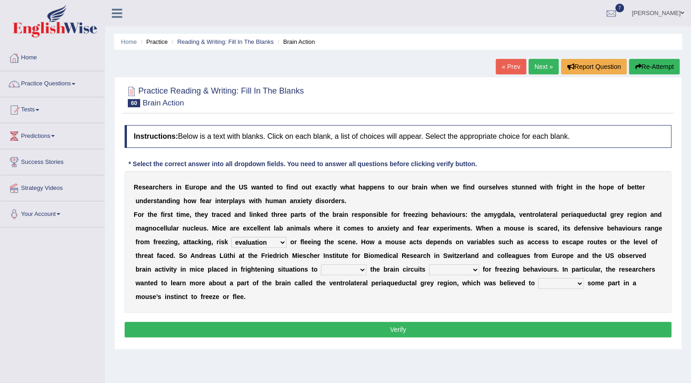
click at [321, 264] on select "find detect trace discover" at bounding box center [344, 269] width 46 height 11
click at [460, 272] on select "responsible liable accountable culpable" at bounding box center [454, 269] width 50 height 11
select select "responsible"
click at [429, 264] on select "responsible liable accountable culpable" at bounding box center [454, 269] width 50 height 11
click at [570, 284] on select "consume play portray act" at bounding box center [561, 283] width 46 height 11
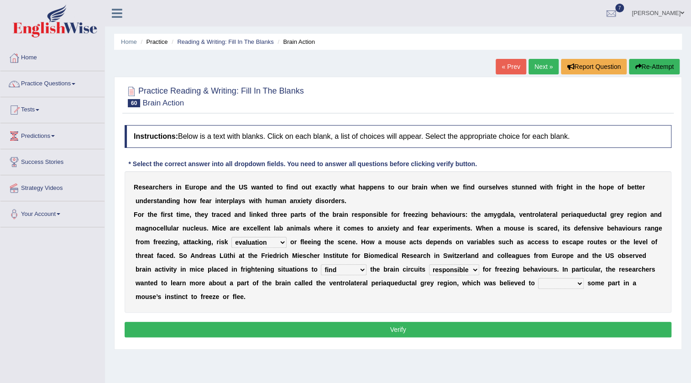
select select "portray"
click at [538, 278] on select "consume play portray act" at bounding box center [561, 283] width 46 height 11
click at [539, 324] on button "Verify" at bounding box center [398, 330] width 546 height 16
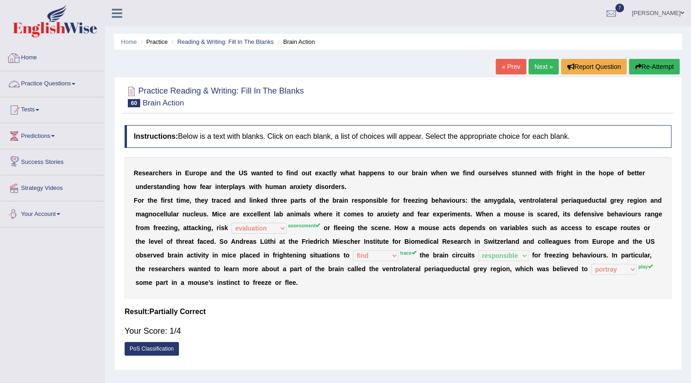
click at [41, 84] on link "Practice Questions" at bounding box center [52, 82] width 104 height 23
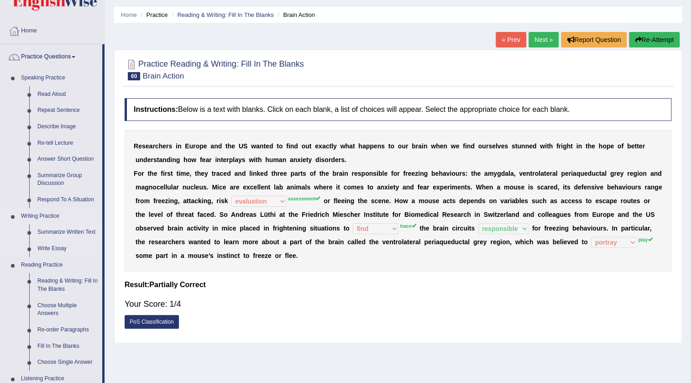
scroll to position [83, 0]
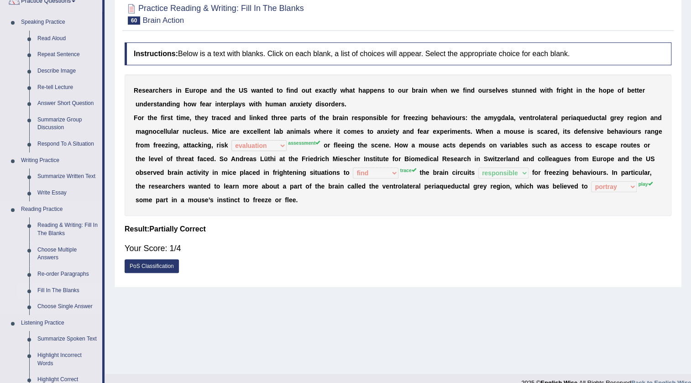
click at [59, 290] on link "Fill In The Blanks" at bounding box center [67, 290] width 69 height 16
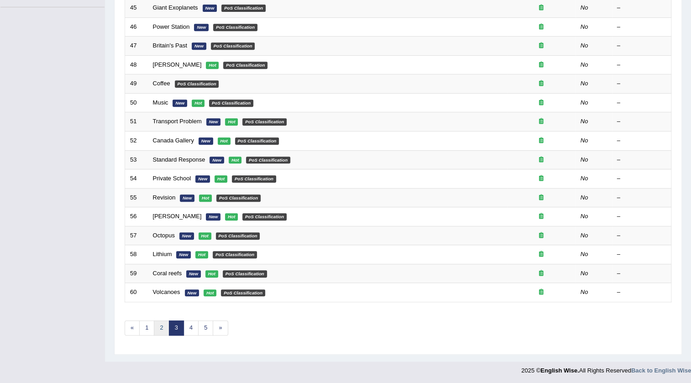
click at [161, 328] on link "2" at bounding box center [161, 327] width 15 height 15
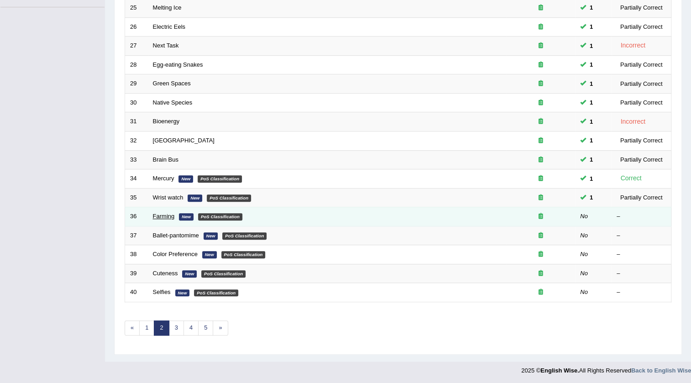
click at [153, 217] on link "Farming" at bounding box center [164, 216] width 22 height 7
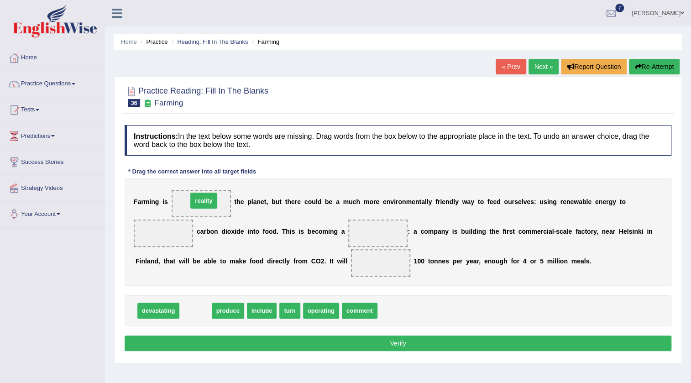
drag, startPoint x: 187, startPoint y: 311, endPoint x: 195, endPoint y: 201, distance: 110.2
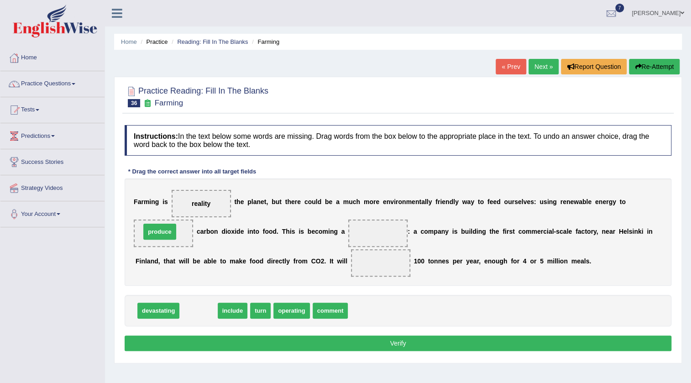
drag, startPoint x: 193, startPoint y: 310, endPoint x: 154, endPoint y: 231, distance: 87.9
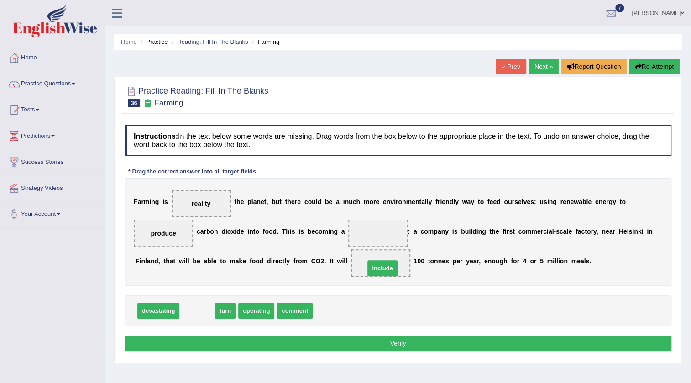
drag, startPoint x: 199, startPoint y: 311, endPoint x: 384, endPoint y: 268, distance: 190.0
drag, startPoint x: 196, startPoint y: 308, endPoint x: 379, endPoint y: 230, distance: 198.7
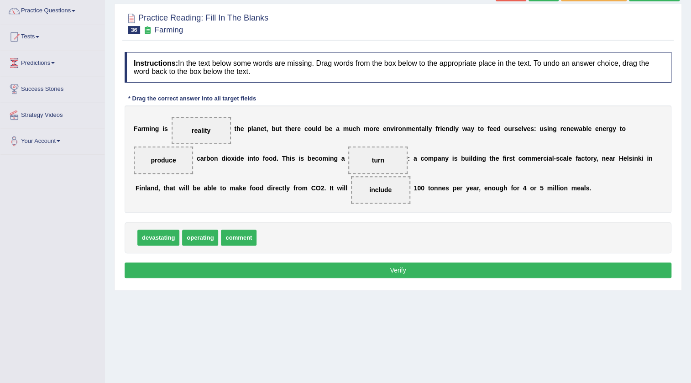
scroll to position [83, 0]
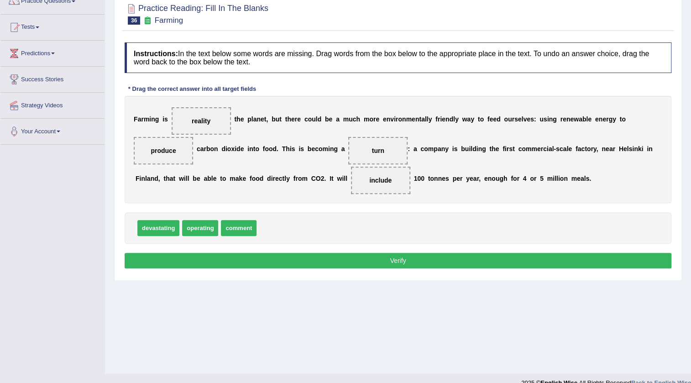
click at [261, 257] on button "Verify" at bounding box center [398, 261] width 546 height 16
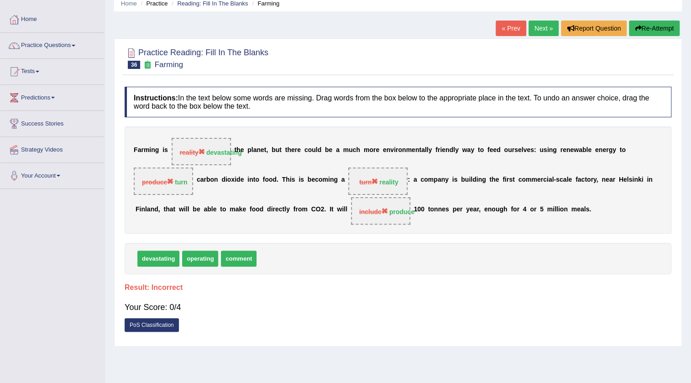
scroll to position [0, 0]
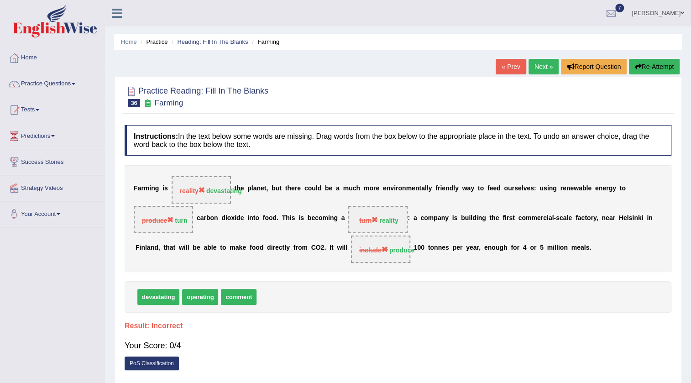
click at [540, 62] on link "Next »" at bounding box center [543, 67] width 30 height 16
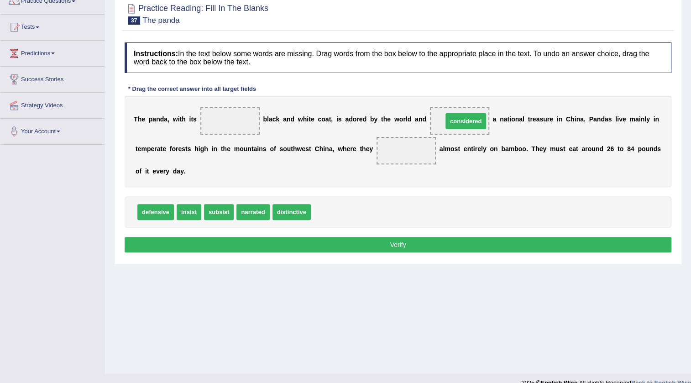
drag, startPoint x: 328, startPoint y: 214, endPoint x: 469, endPoint y: 124, distance: 167.0
drag, startPoint x: 286, startPoint y: 211, endPoint x: 293, endPoint y: 212, distance: 7.9
drag, startPoint x: 156, startPoint y: 213, endPoint x: 235, endPoint y: 130, distance: 115.2
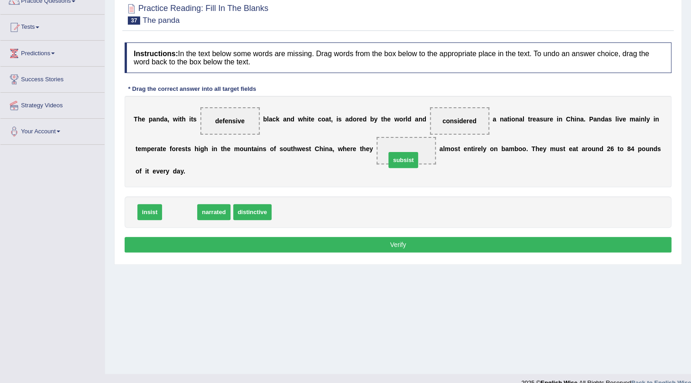
drag, startPoint x: 187, startPoint y: 216, endPoint x: 411, endPoint y: 169, distance: 228.8
click at [383, 250] on button "Verify" at bounding box center [398, 245] width 546 height 16
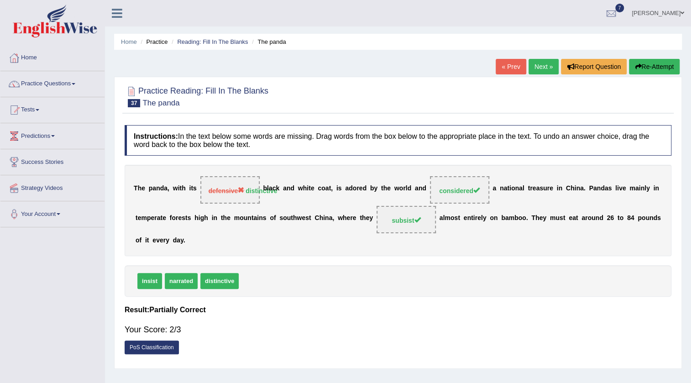
click at [532, 67] on link "Next »" at bounding box center [543, 67] width 30 height 16
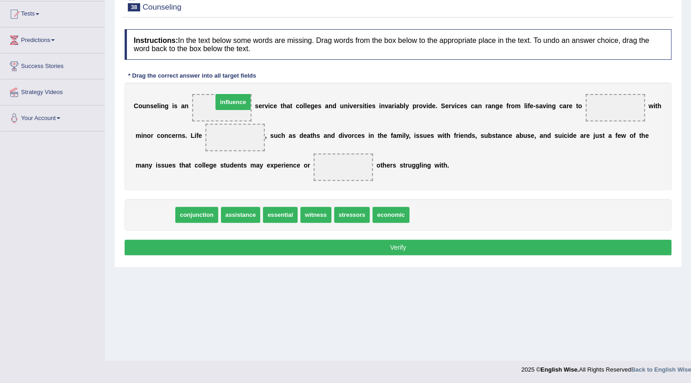
drag, startPoint x: 177, startPoint y: 207, endPoint x: 239, endPoint y: 104, distance: 120.5
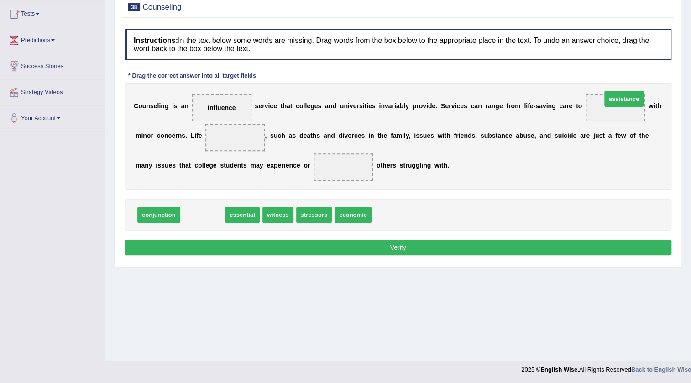
drag, startPoint x: 217, startPoint y: 210, endPoint x: 637, endPoint y: 94, distance: 436.2
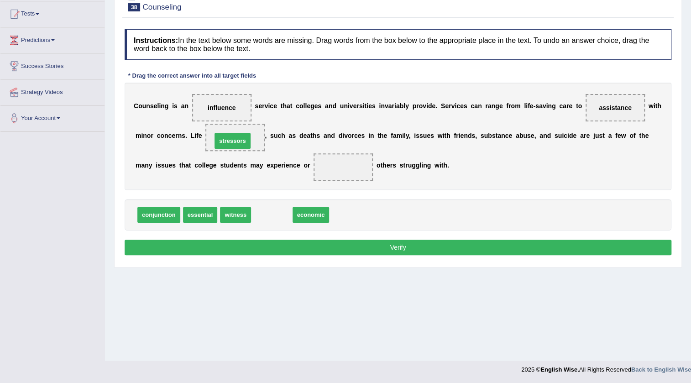
drag, startPoint x: 279, startPoint y: 216, endPoint x: 240, endPoint y: 142, distance: 83.7
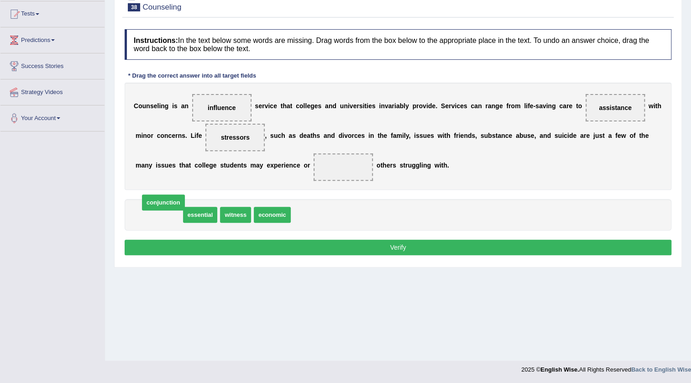
drag, startPoint x: 160, startPoint y: 209, endPoint x: 164, endPoint y: 197, distance: 13.1
click at [226, 212] on span "conjunction" at bounding box center [235, 215] width 43 height 16
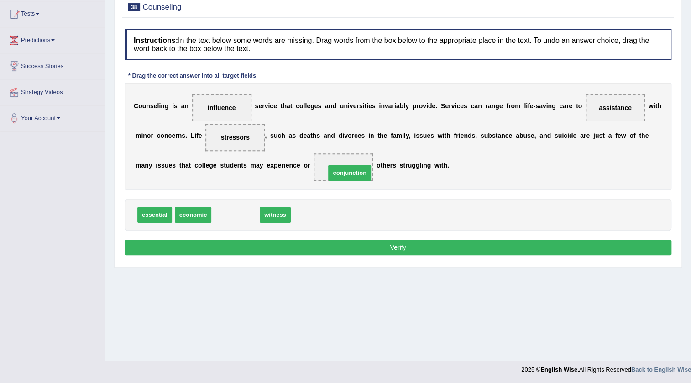
drag, startPoint x: 230, startPoint y: 215, endPoint x: 344, endPoint y: 173, distance: 121.5
click at [302, 251] on button "Verify" at bounding box center [398, 247] width 546 height 16
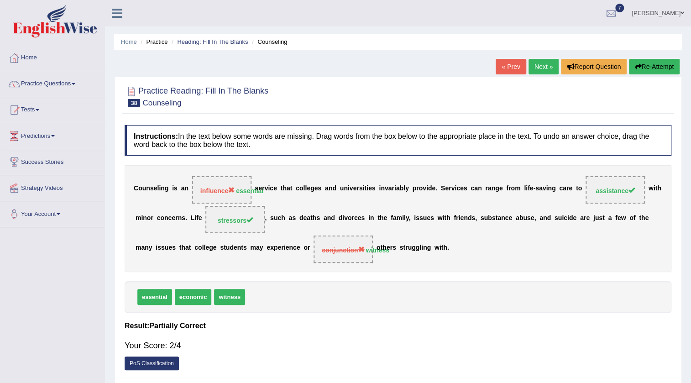
click at [537, 73] on link "Next »" at bounding box center [543, 67] width 30 height 16
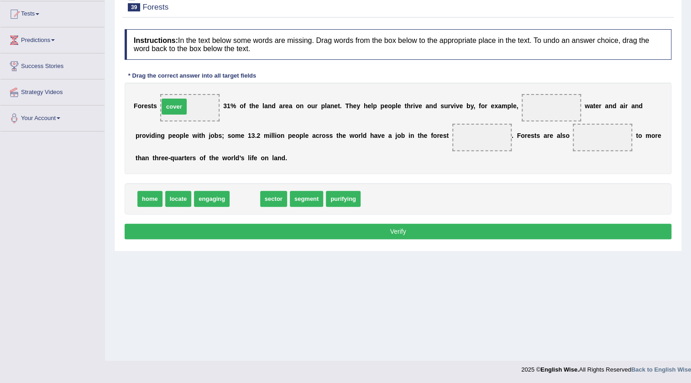
drag, startPoint x: 236, startPoint y: 200, endPoint x: 165, endPoint y: 108, distance: 116.1
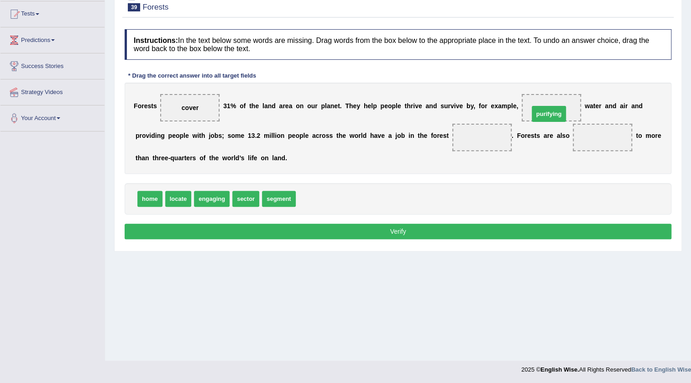
drag, startPoint x: 316, startPoint y: 199, endPoint x: 549, endPoint y: 114, distance: 248.0
drag, startPoint x: 243, startPoint y: 194, endPoint x: 479, endPoint y: 139, distance: 242.3
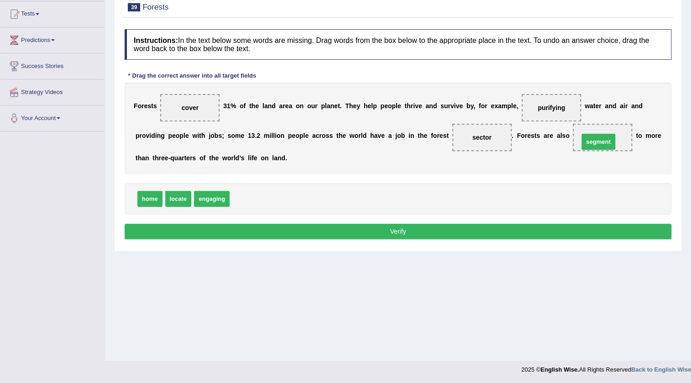
drag, startPoint x: 246, startPoint y: 200, endPoint x: 588, endPoint y: 143, distance: 346.9
click at [394, 234] on button "Verify" at bounding box center [398, 232] width 546 height 16
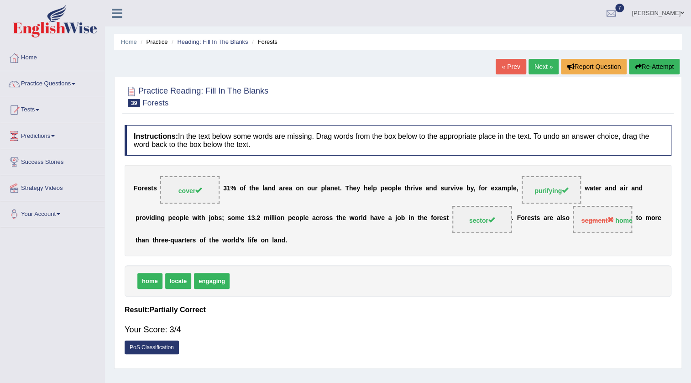
click at [543, 67] on link "Next »" at bounding box center [543, 67] width 30 height 16
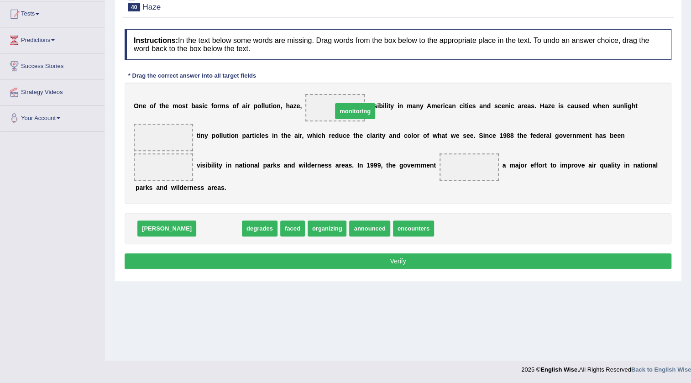
drag, startPoint x: 186, startPoint y: 226, endPoint x: 322, endPoint y: 109, distance: 179.2
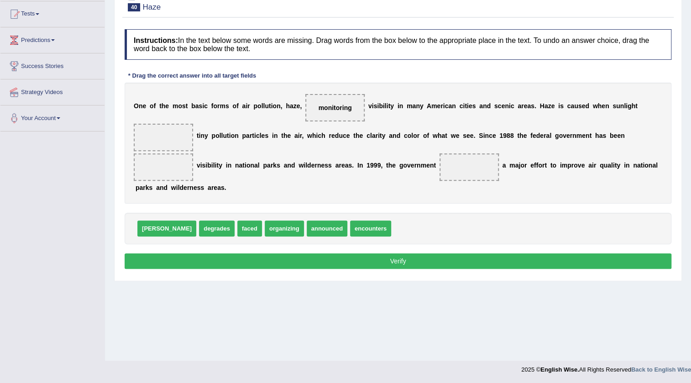
drag, startPoint x: 346, startPoint y: 110, endPoint x: 369, endPoint y: 213, distance: 105.1
click at [369, 213] on div "Instructions: In the text below some words are missing. Drag words from the box…" at bounding box center [397, 150] width 551 height 251
drag, startPoint x: 236, startPoint y: 217, endPoint x: 338, endPoint y: 104, distance: 151.5
drag, startPoint x: 359, startPoint y: 231, endPoint x: 157, endPoint y: 145, distance: 219.5
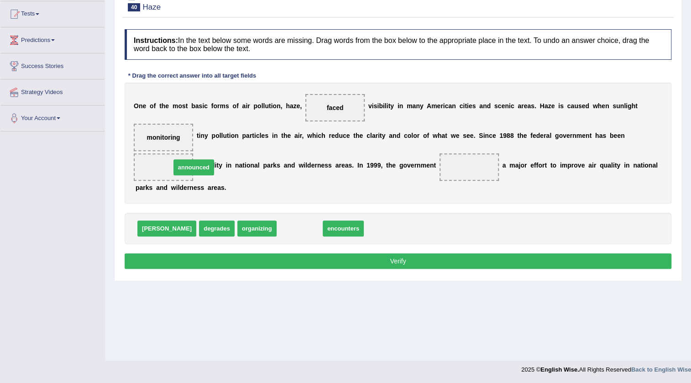
drag, startPoint x: 275, startPoint y: 229, endPoint x: 177, endPoint y: 169, distance: 115.1
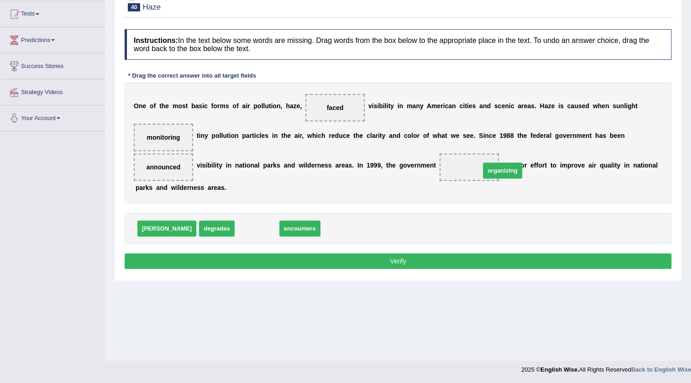
drag, startPoint x: 245, startPoint y: 236, endPoint x: 470, endPoint y: 168, distance: 234.9
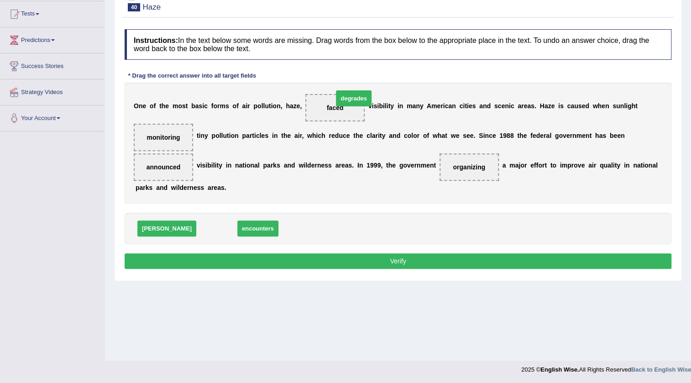
drag, startPoint x: 191, startPoint y: 227, endPoint x: 328, endPoint y: 97, distance: 188.7
drag, startPoint x: 182, startPoint y: 227, endPoint x: 168, endPoint y: 163, distance: 65.5
click at [328, 259] on button "Verify" at bounding box center [398, 261] width 546 height 16
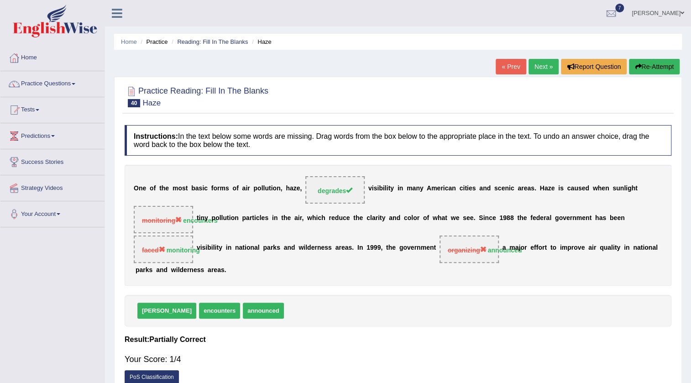
click at [528, 62] on link "Next »" at bounding box center [543, 67] width 30 height 16
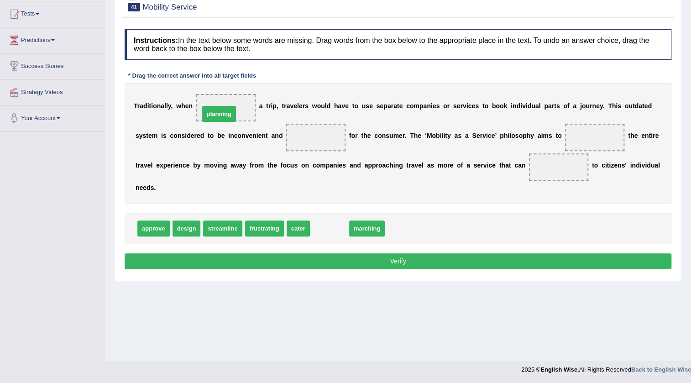
drag, startPoint x: 328, startPoint y: 223, endPoint x: 218, endPoint y: 108, distance: 159.0
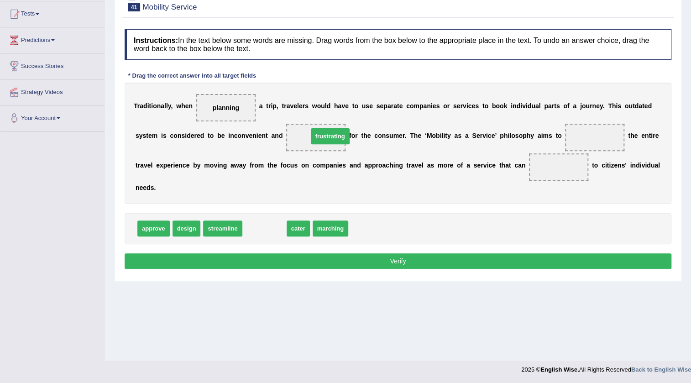
drag, startPoint x: 259, startPoint y: 229, endPoint x: 324, endPoint y: 136, distance: 113.2
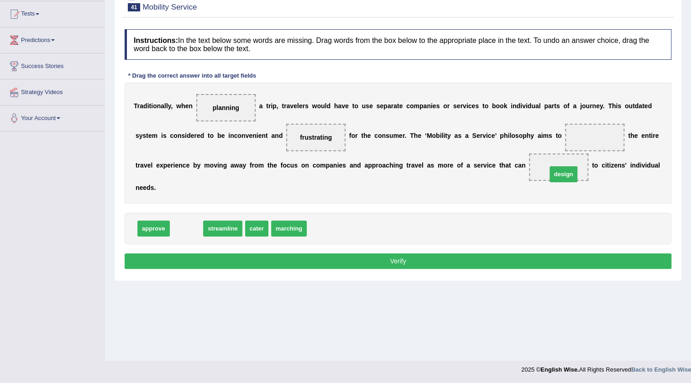
drag, startPoint x: 181, startPoint y: 227, endPoint x: 558, endPoint y: 173, distance: 380.6
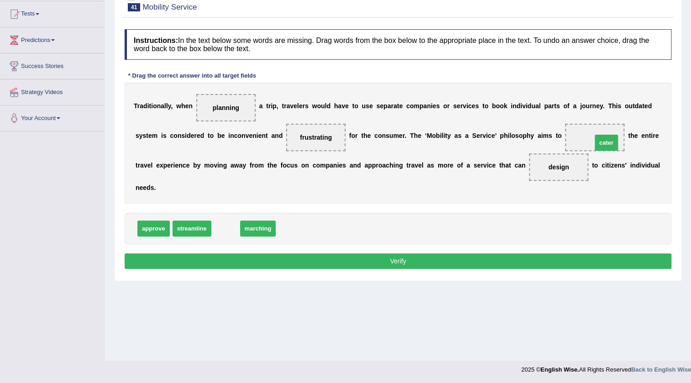
drag, startPoint x: 223, startPoint y: 228, endPoint x: 603, endPoint y: 142, distance: 390.0
click at [301, 256] on button "Verify" at bounding box center [398, 261] width 546 height 16
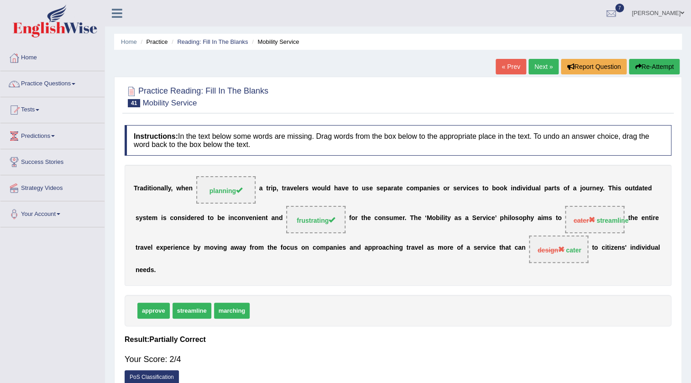
click at [534, 67] on link "Next »" at bounding box center [543, 67] width 30 height 16
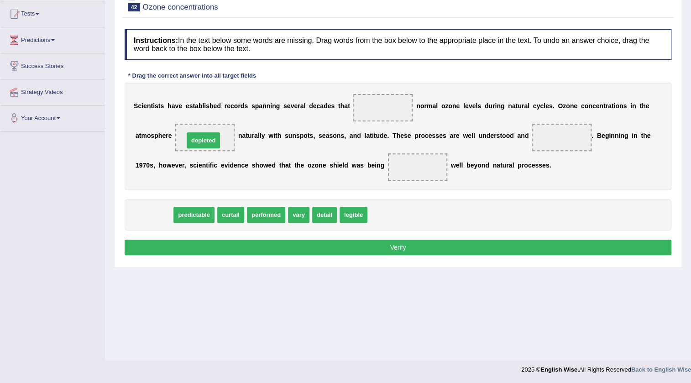
drag, startPoint x: 150, startPoint y: 218, endPoint x: 198, endPoint y: 144, distance: 88.9
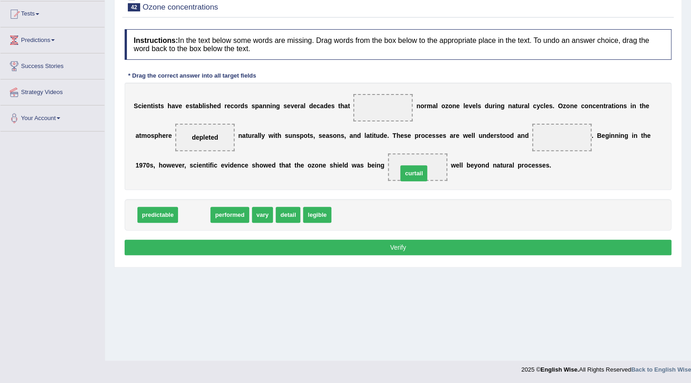
drag, startPoint x: 192, startPoint y: 214, endPoint x: 411, endPoint y: 172, distance: 223.4
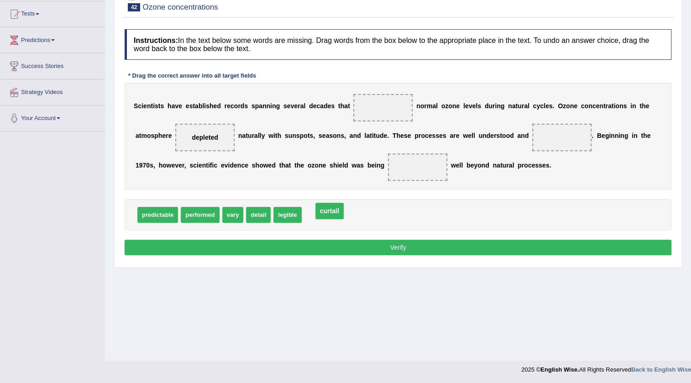
drag, startPoint x: 412, startPoint y: 164, endPoint x: 324, endPoint y: 208, distance: 98.1
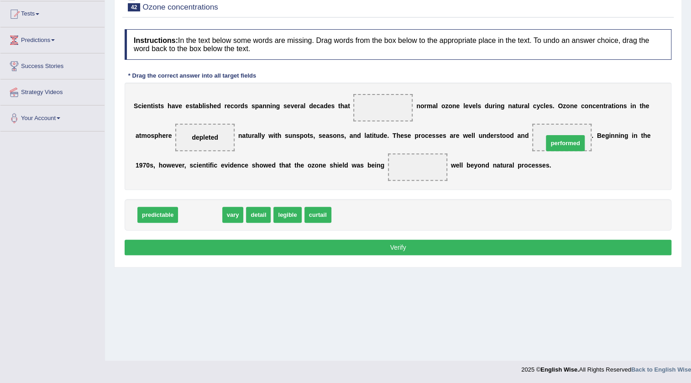
drag, startPoint x: 186, startPoint y: 207, endPoint x: 549, endPoint y: 135, distance: 370.5
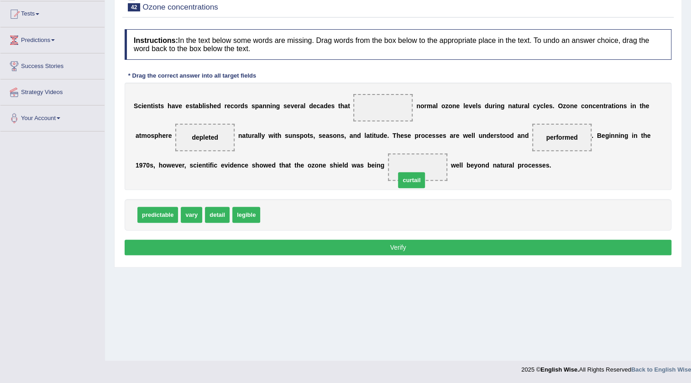
drag, startPoint x: 270, startPoint y: 212, endPoint x: 405, endPoint y: 178, distance: 139.3
drag, startPoint x: 216, startPoint y: 212, endPoint x: 400, endPoint y: 109, distance: 211.6
click at [371, 245] on button "Verify" at bounding box center [398, 247] width 546 height 16
